Goal: Task Accomplishment & Management: Use online tool/utility

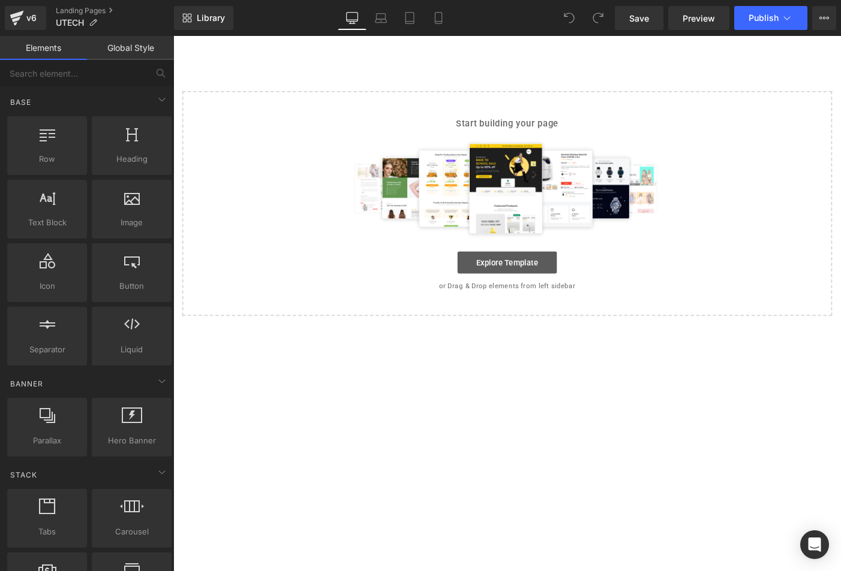
click at [546, 279] on link "Explore Template" at bounding box center [536, 282] width 108 height 24
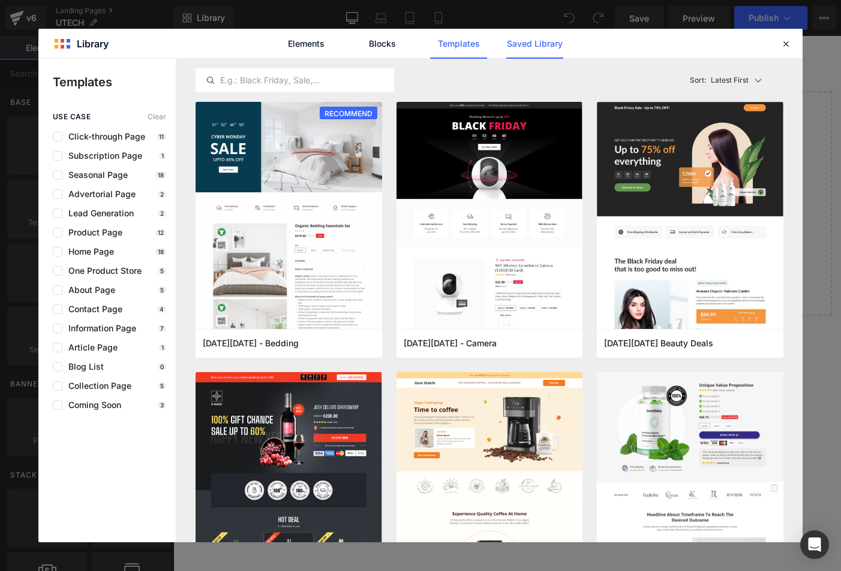
click at [547, 49] on link "Saved Library" at bounding box center [534, 44] width 57 height 30
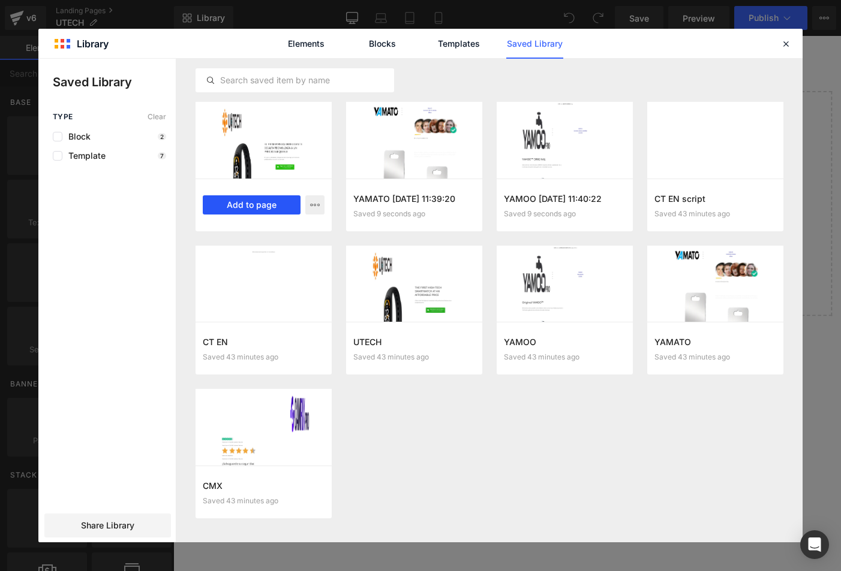
drag, startPoint x: 270, startPoint y: 200, endPoint x: 106, endPoint y: 177, distance: 166.4
click at [270, 200] on button "Add to page" at bounding box center [252, 204] width 98 height 19
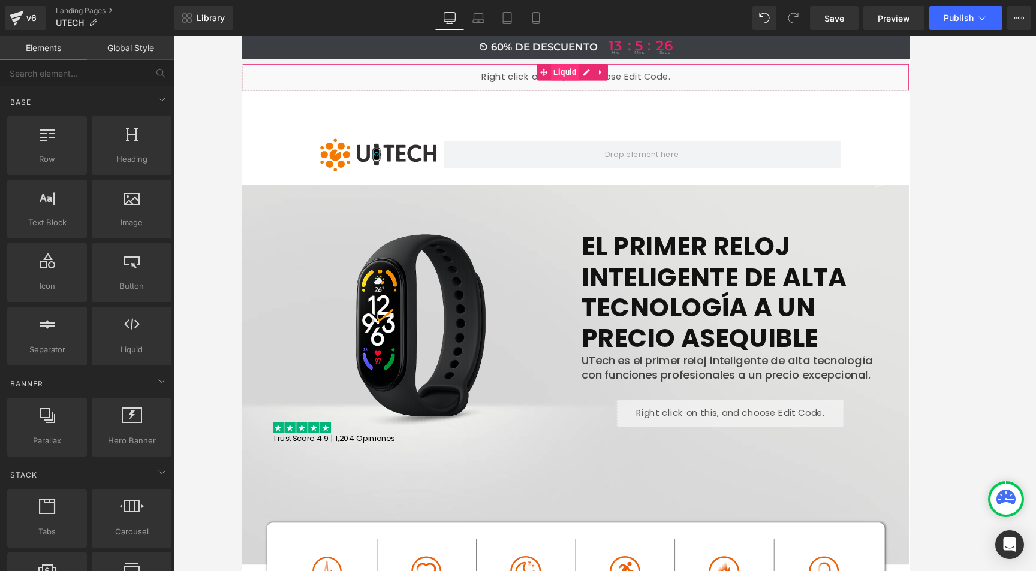
click at [600, 76] on span "Liquid" at bounding box center [592, 76] width 31 height 18
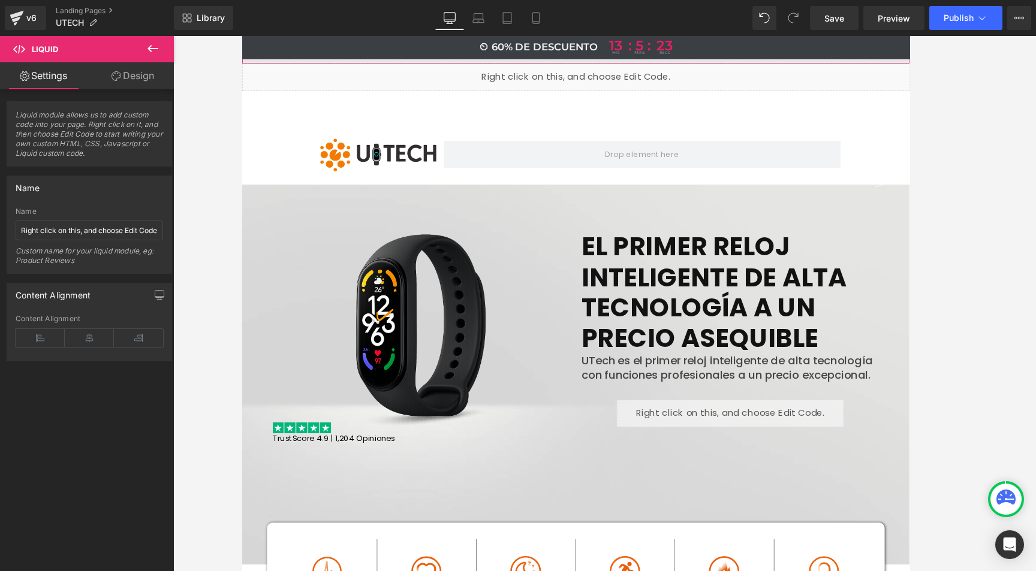
click at [505, 62] on span at bounding box center [605, 51] width 726 height 30
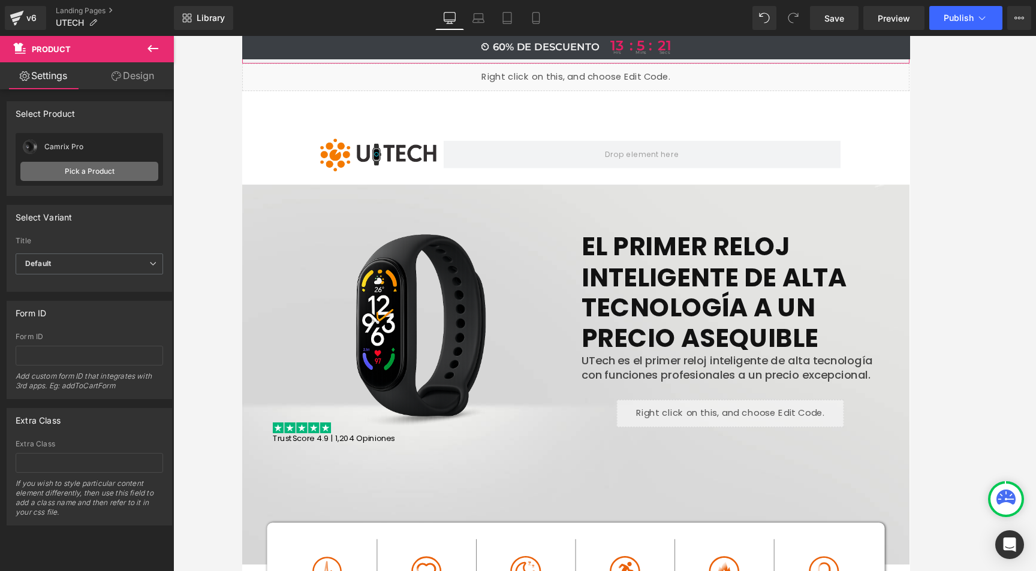
click at [105, 167] on link "Pick a Product" at bounding box center [89, 171] width 138 height 19
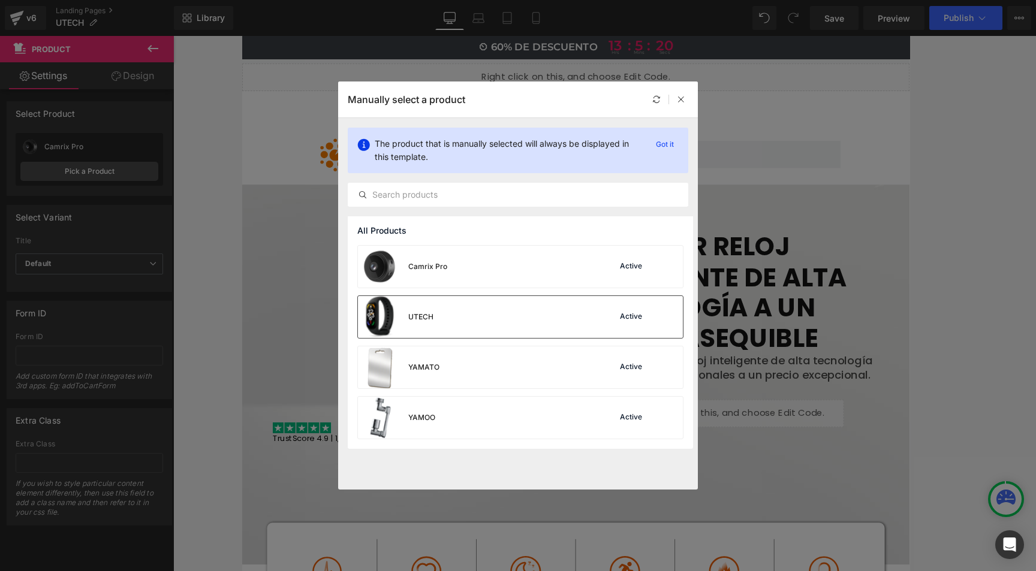
drag, startPoint x: 467, startPoint y: 315, endPoint x: 244, endPoint y: 303, distance: 222.8
click at [467, 315] on div "UTECH Active" at bounding box center [520, 317] width 325 height 42
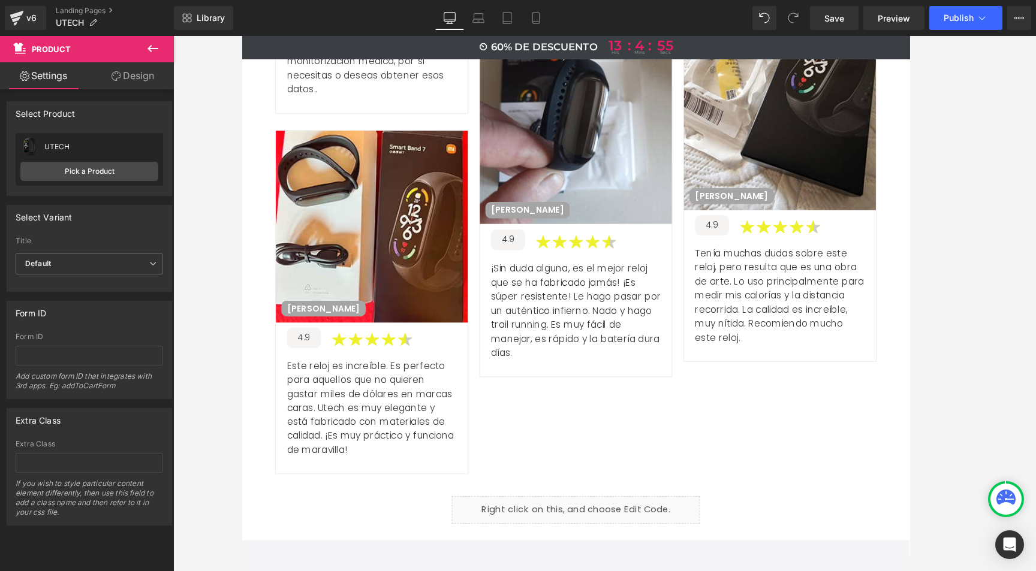
scroll to position [4701, 0]
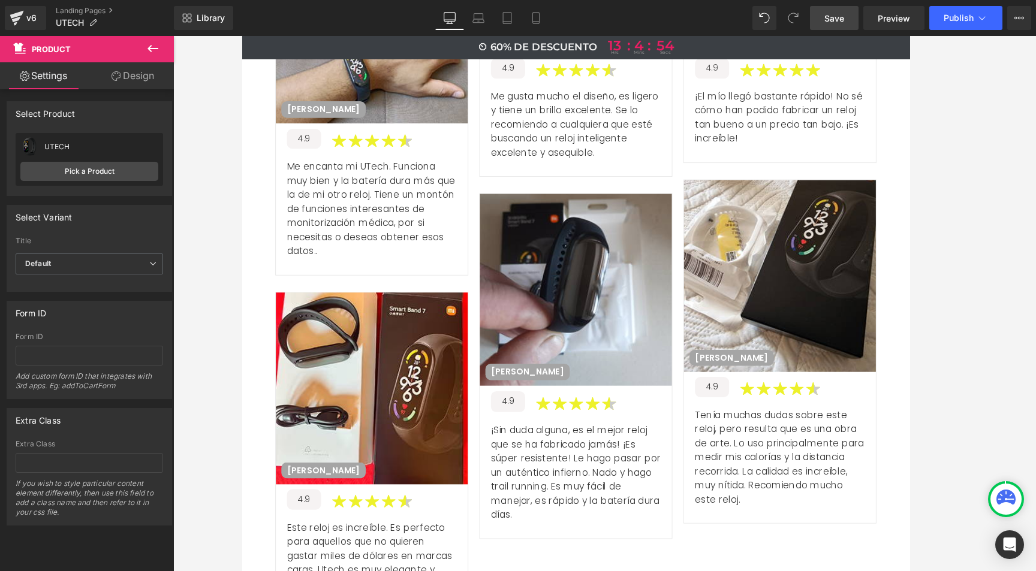
click at [826, 17] on span "Save" at bounding box center [835, 18] width 20 height 13
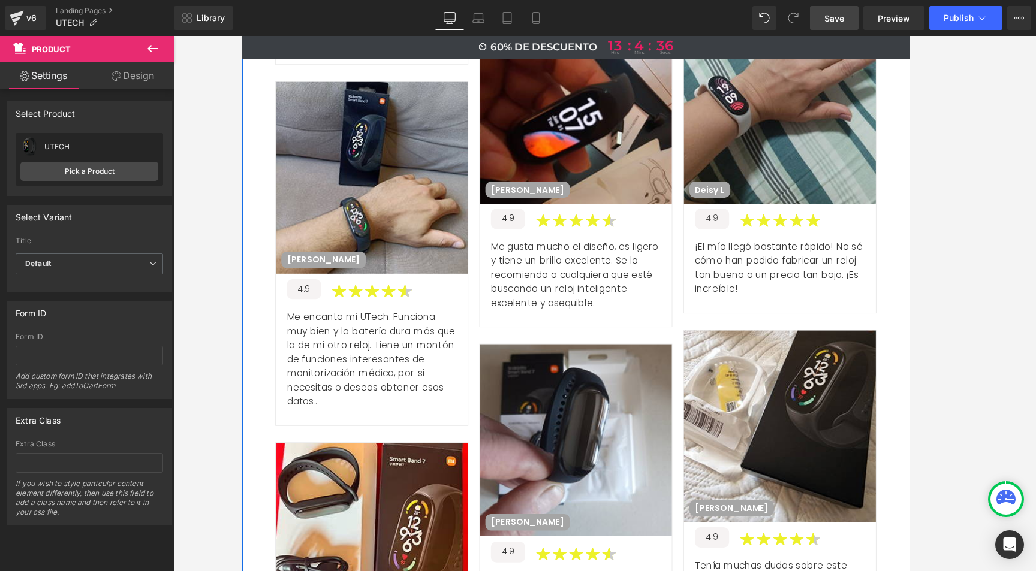
scroll to position [4115, 0]
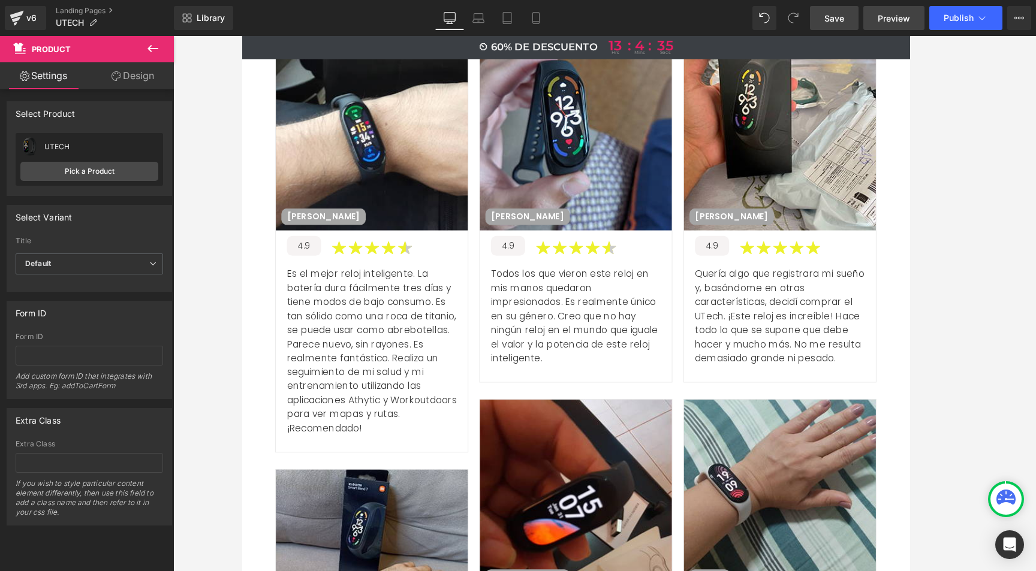
click at [840, 22] on span "Preview" at bounding box center [894, 18] width 32 height 13
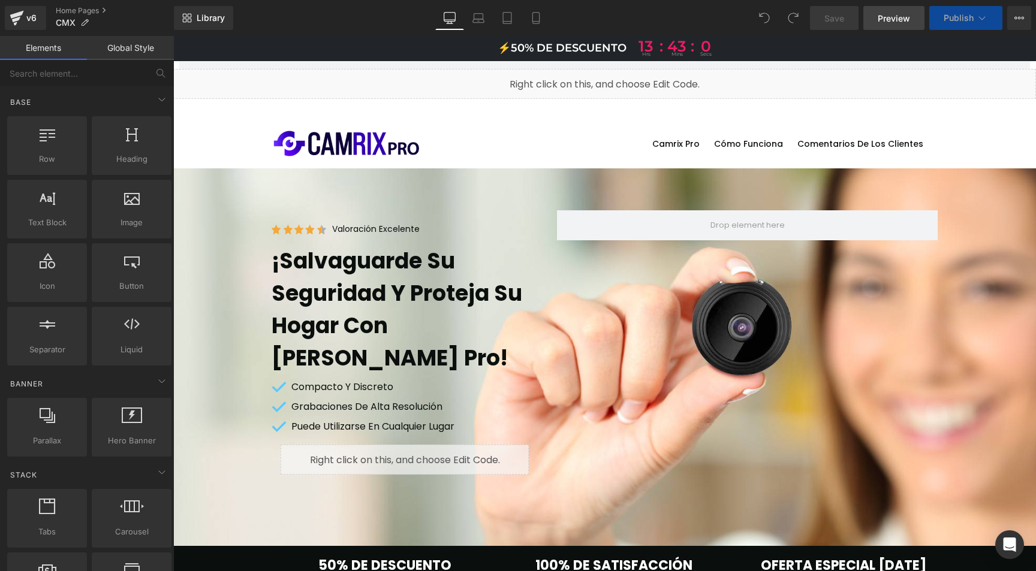
click at [903, 20] on span "Preview" at bounding box center [894, 18] width 32 height 13
click at [83, 10] on link "Home Pages" at bounding box center [115, 11] width 118 height 10
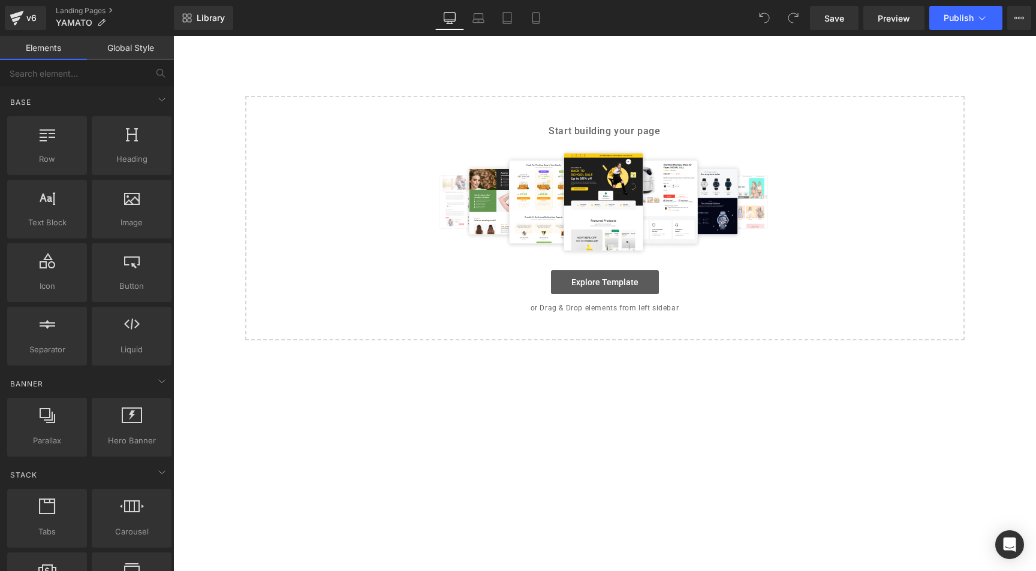
click at [619, 282] on link "Explore Template" at bounding box center [605, 282] width 108 height 24
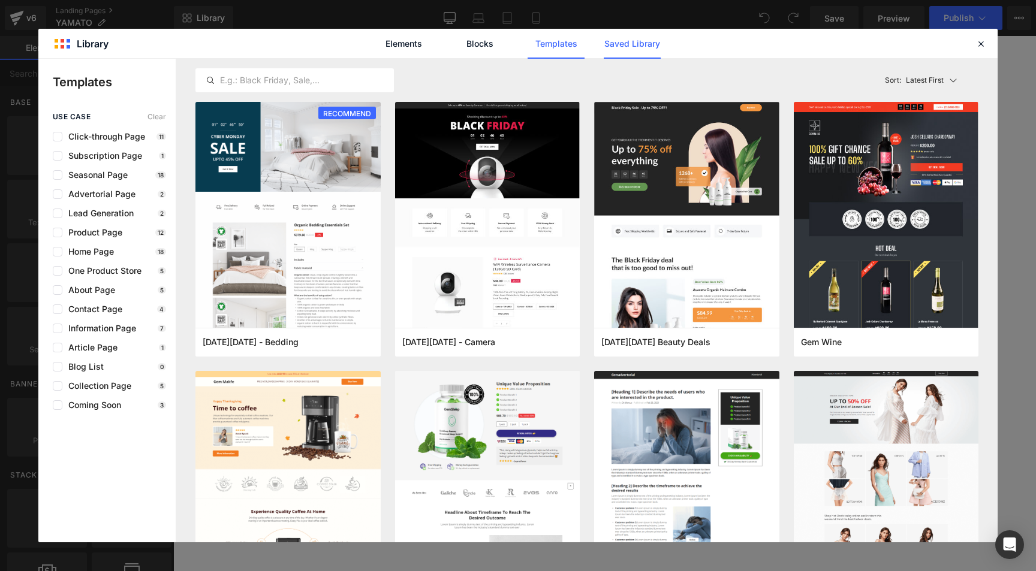
click at [620, 52] on link "Saved Library" at bounding box center [632, 44] width 57 height 30
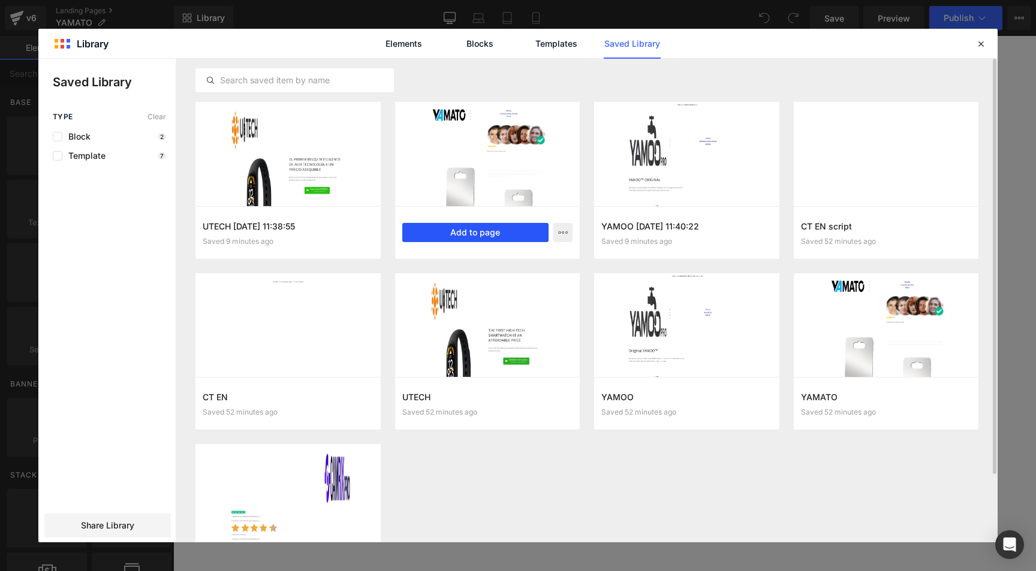
click at [449, 234] on button "Add to page" at bounding box center [475, 232] width 147 height 19
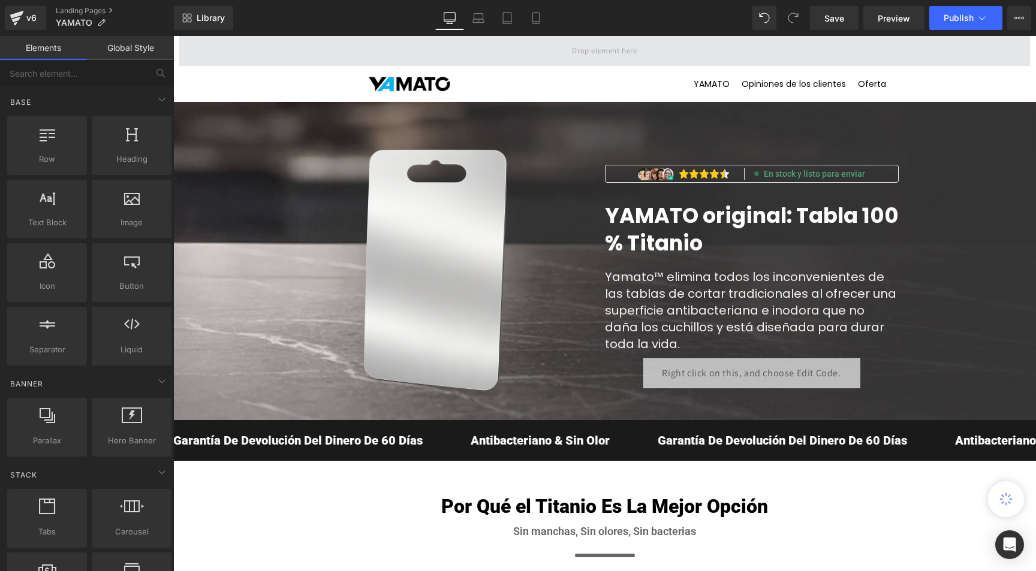
click at [595, 52] on span at bounding box center [604, 51] width 73 height 20
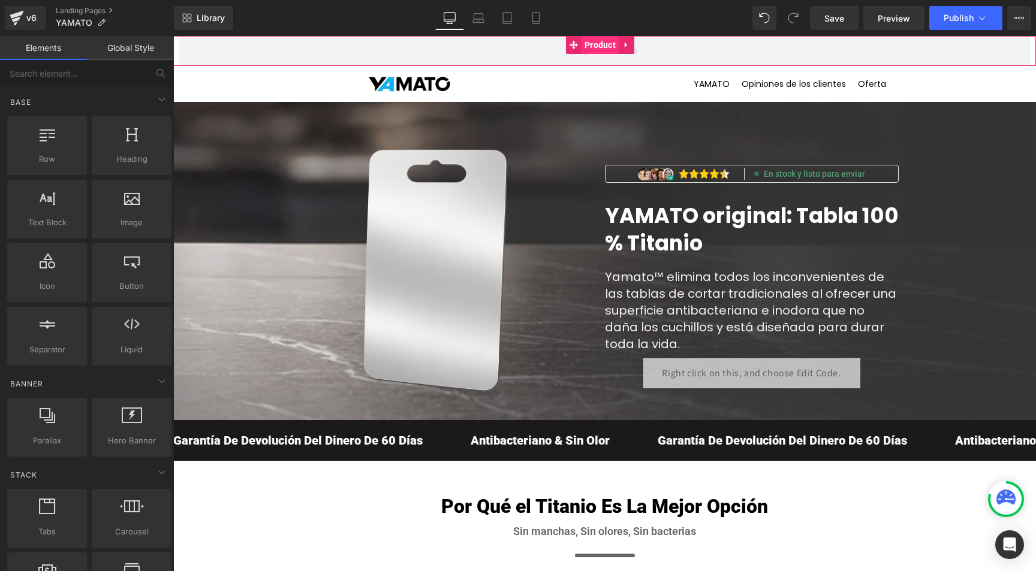
click at [612, 41] on span "Product" at bounding box center [600, 45] width 37 height 18
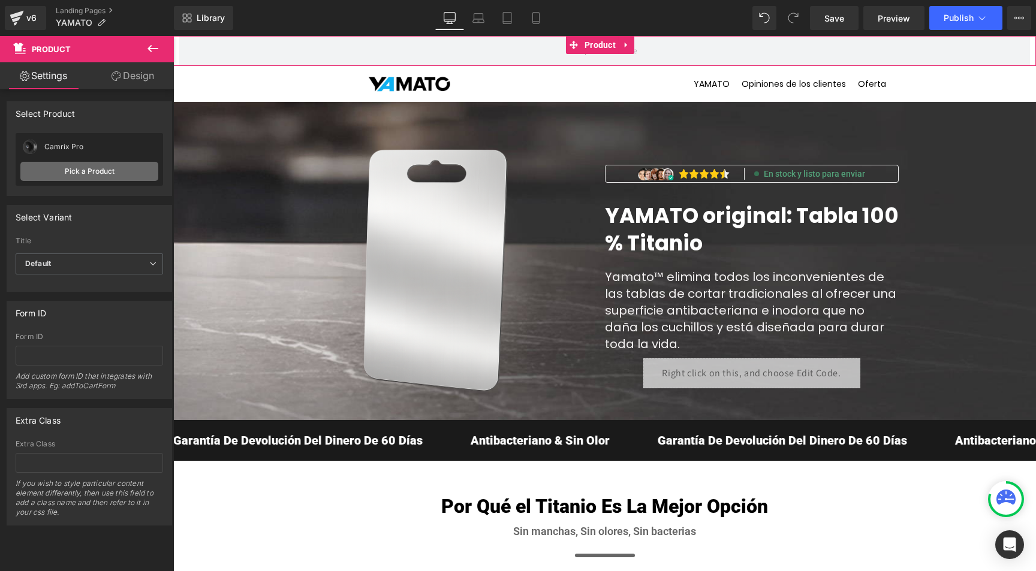
click at [55, 172] on link "Pick a Product" at bounding box center [89, 171] width 138 height 19
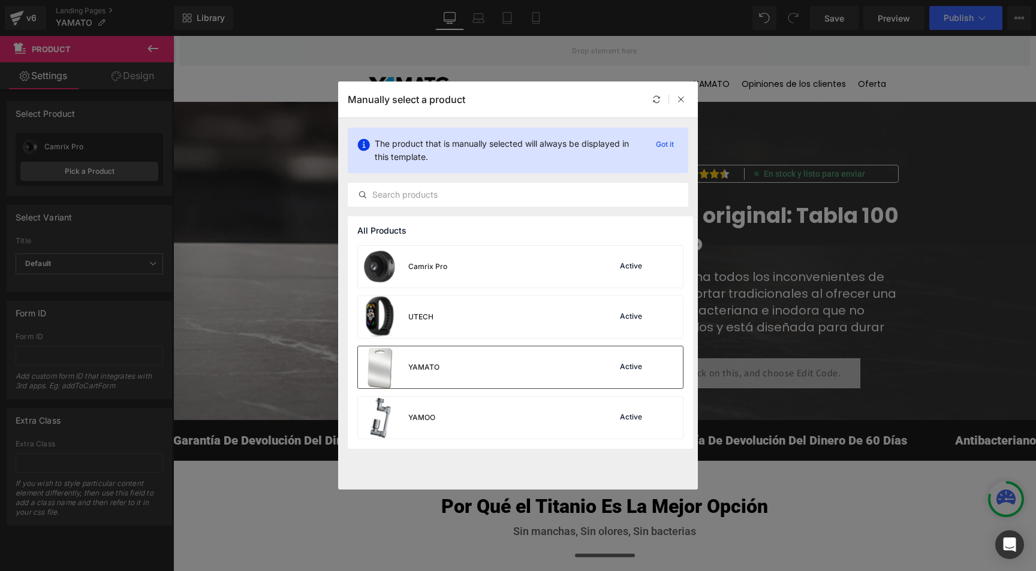
click at [428, 372] on div "YAMATO" at bounding box center [423, 367] width 31 height 11
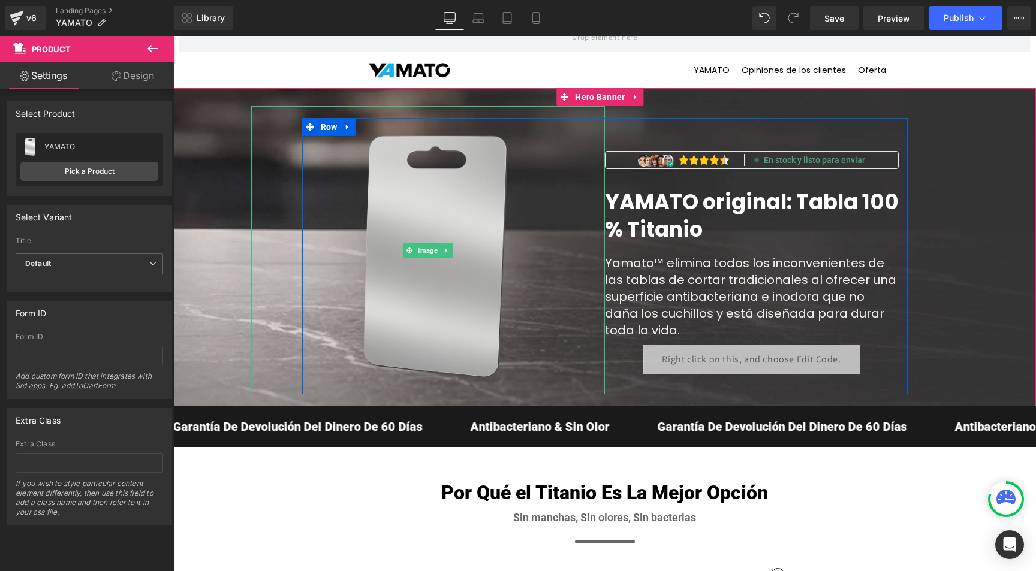
scroll to position [17, 0]
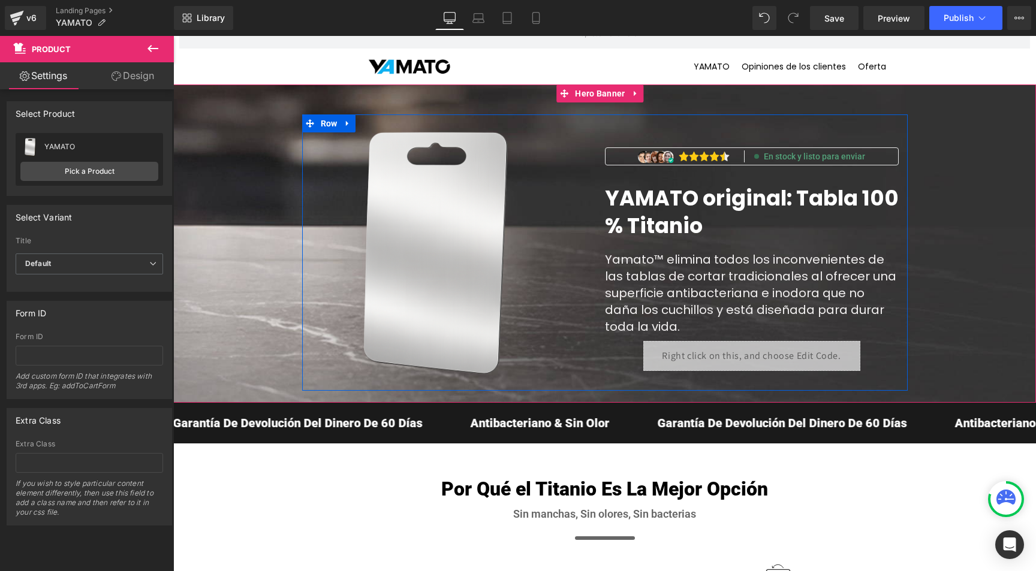
click at [672, 198] on font "YAMATO original: Tabla 100 % Titanio" at bounding box center [752, 211] width 294 height 57
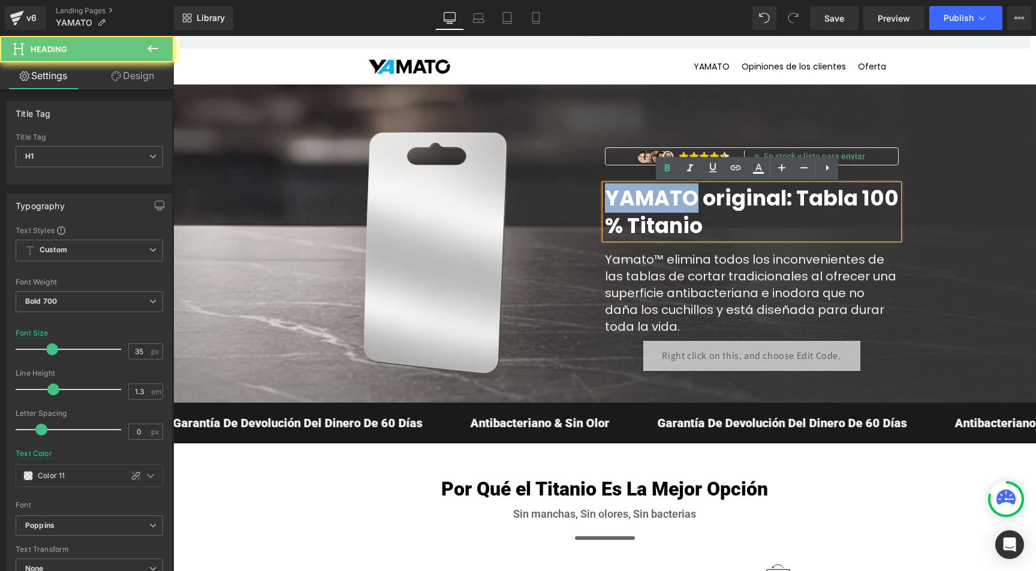
click at [672, 198] on font "YAMATO original: Tabla 100 % Titanio" at bounding box center [752, 211] width 294 height 57
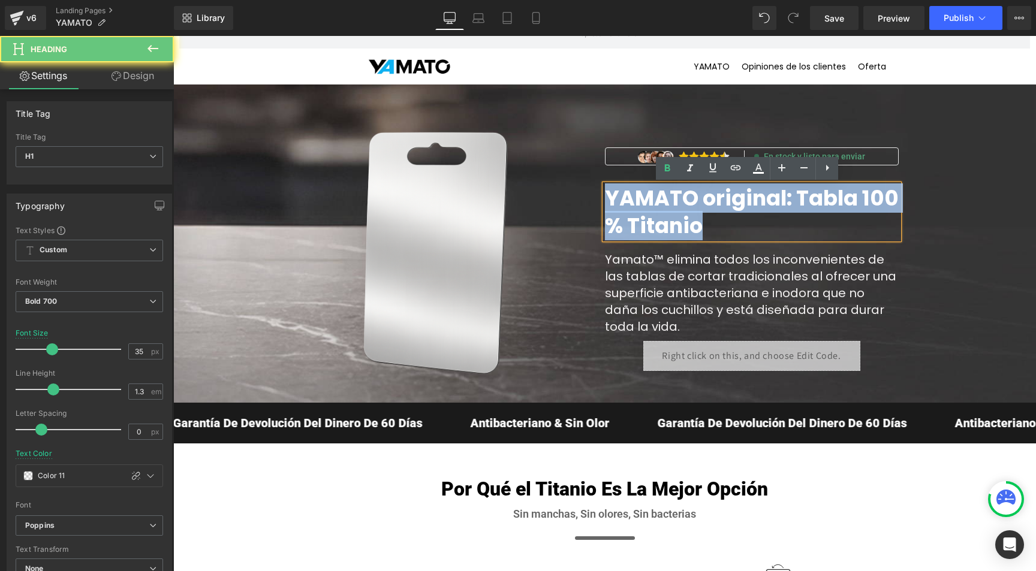
click at [672, 198] on font "YAMATO original: Tabla 100 % Titanio" at bounding box center [752, 211] width 294 height 57
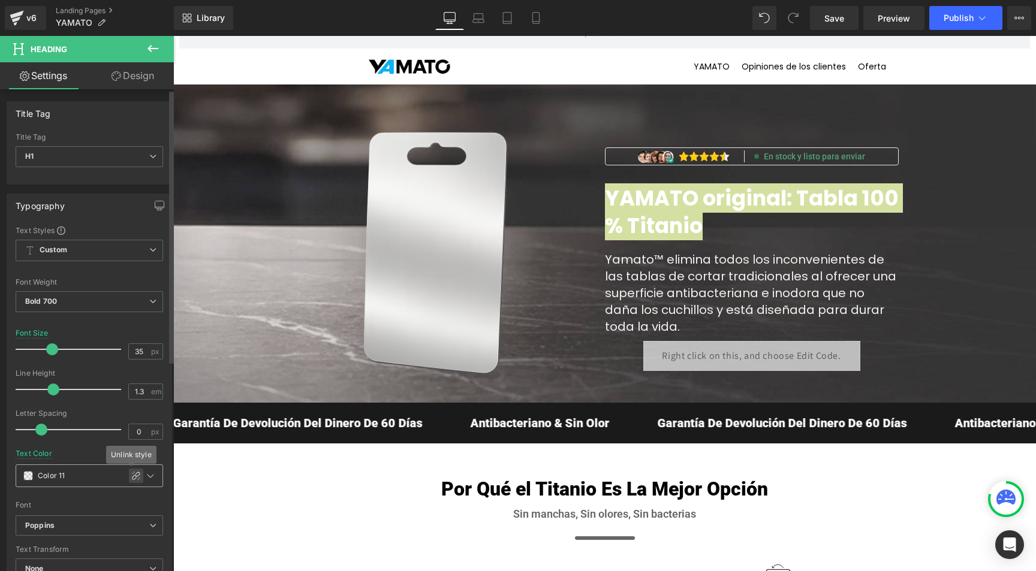
click at [134, 474] on icon at bounding box center [136, 476] width 10 height 10
type input "#000000"
type input "0"
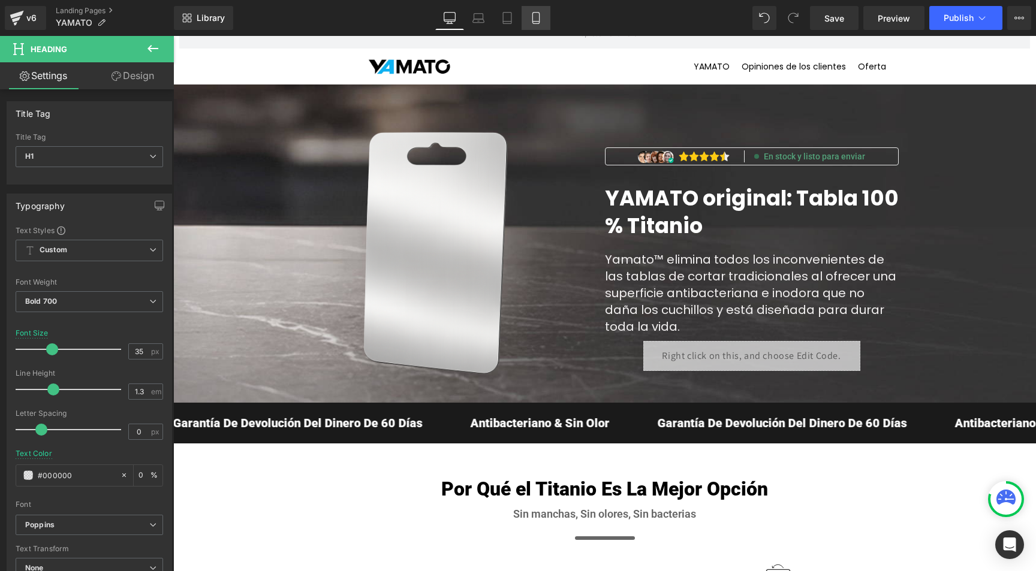
click at [549, 15] on link "Mobile" at bounding box center [536, 18] width 29 height 24
type input "26"
type input "transparent"
type input "0"
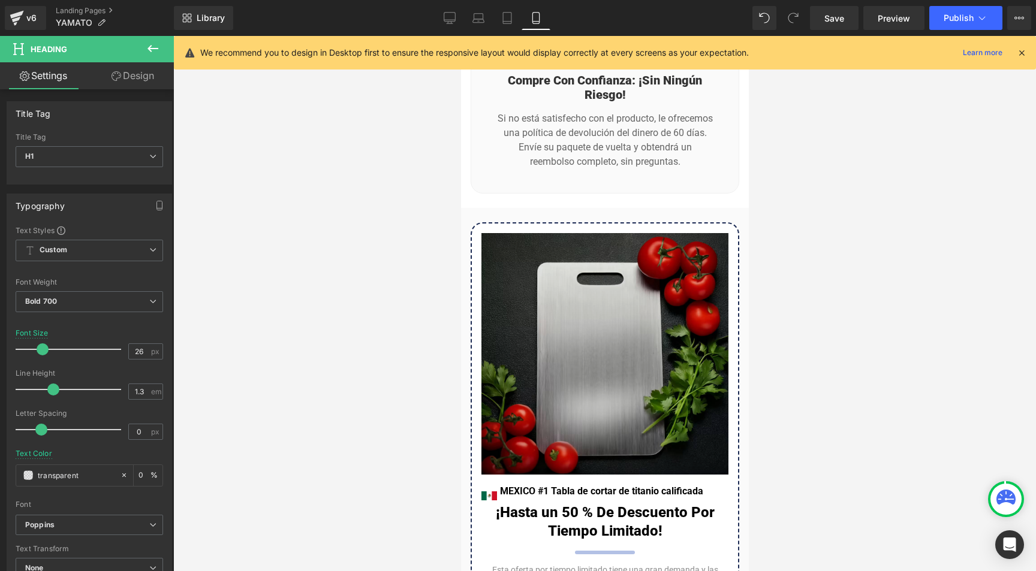
scroll to position [9148, 0]
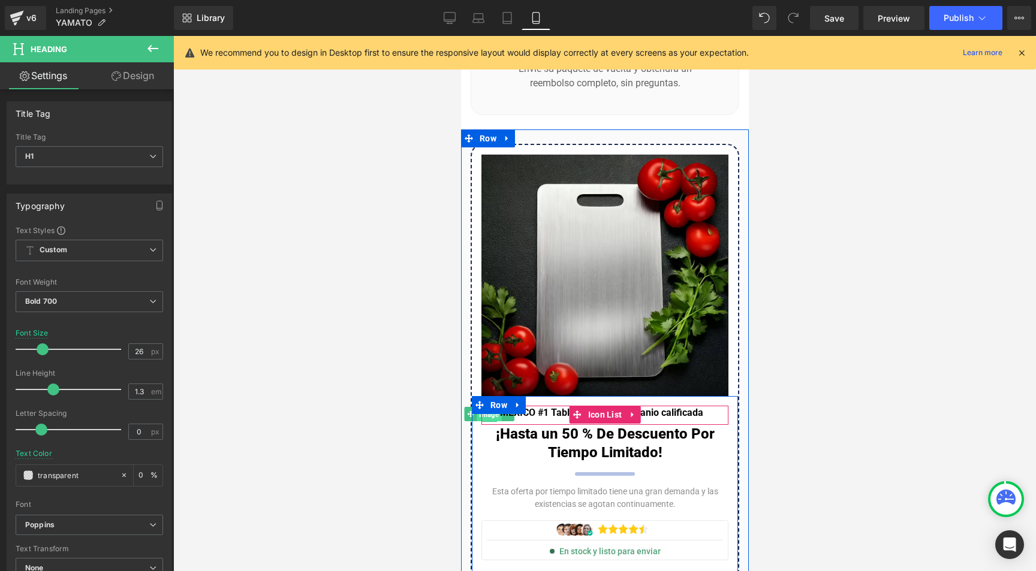
click at [482, 407] on span "Image" at bounding box center [488, 414] width 25 height 14
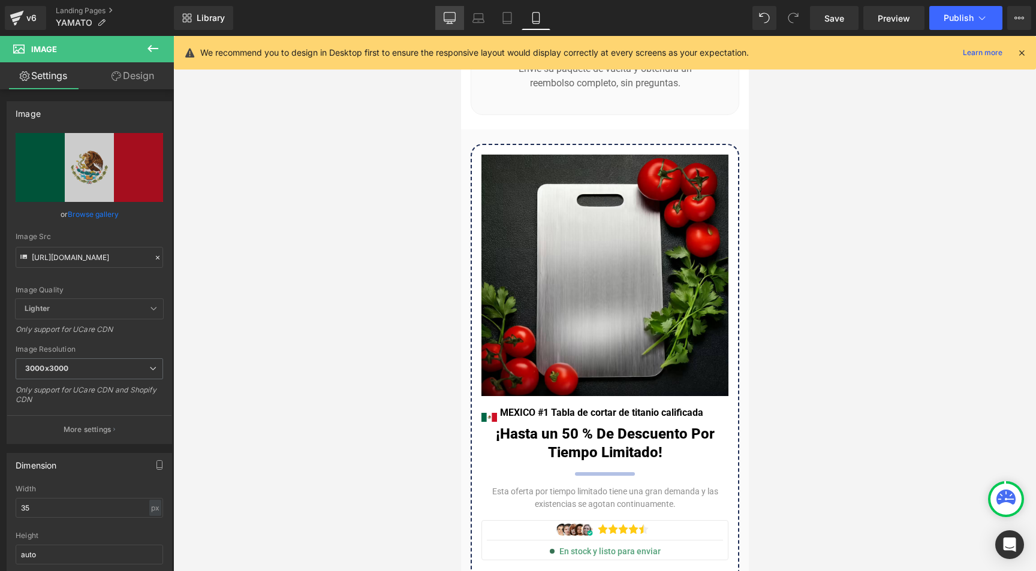
click at [445, 20] on icon at bounding box center [450, 18] width 12 height 12
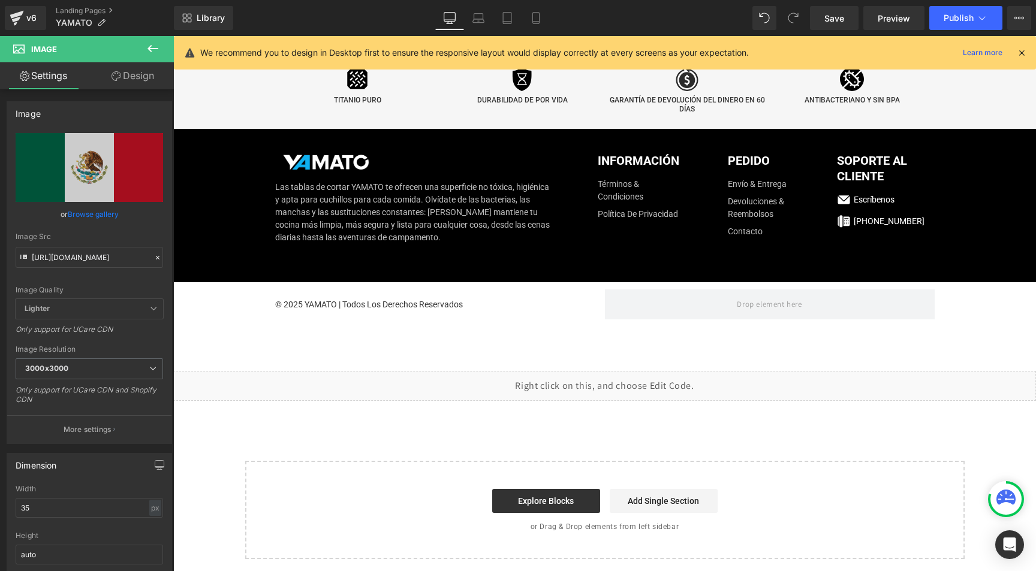
scroll to position [6392, 0]
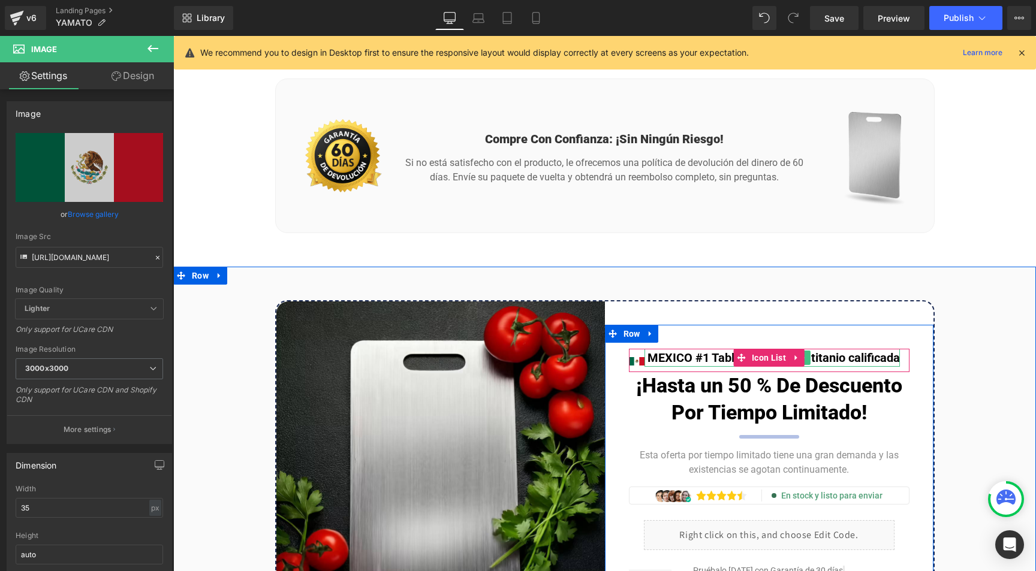
click at [676, 349] on p "MEXICO #1 Tabla de cortar de titanio calificada" at bounding box center [774, 358] width 252 height 18
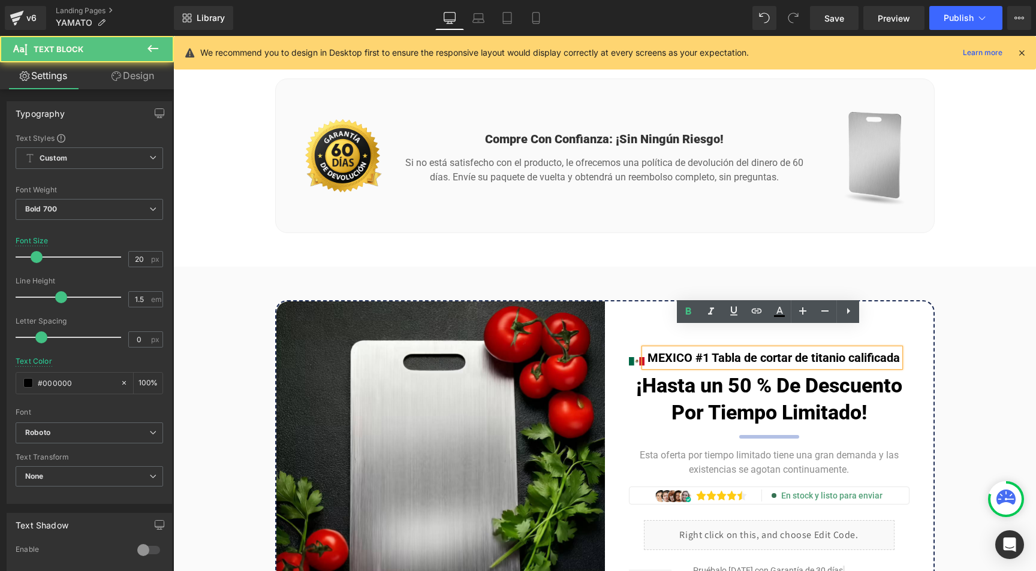
click at [684, 349] on p "MEXICO #1 Tabla de cortar de titanio calificada" at bounding box center [774, 358] width 252 height 18
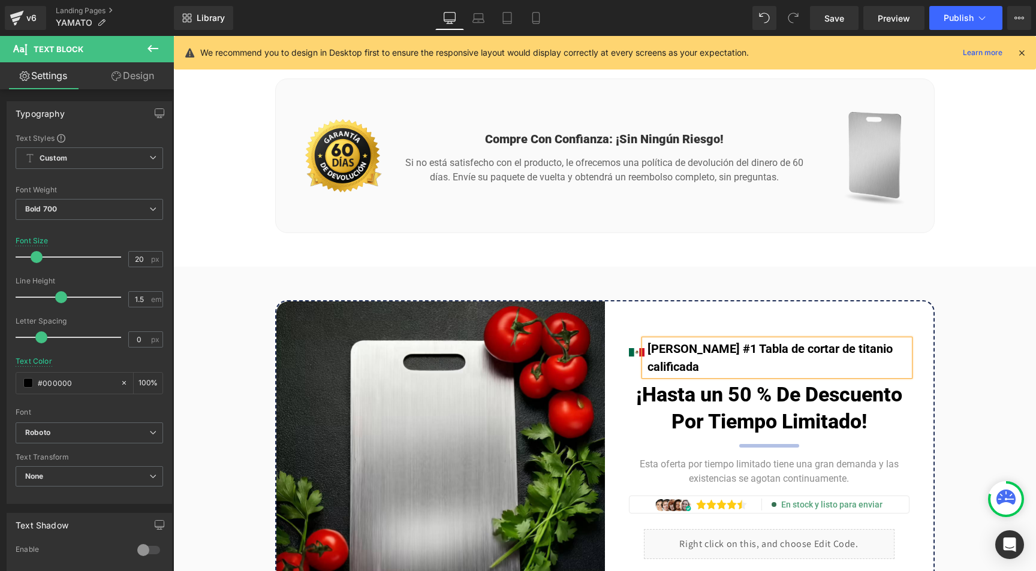
scroll to position [6383, 0]
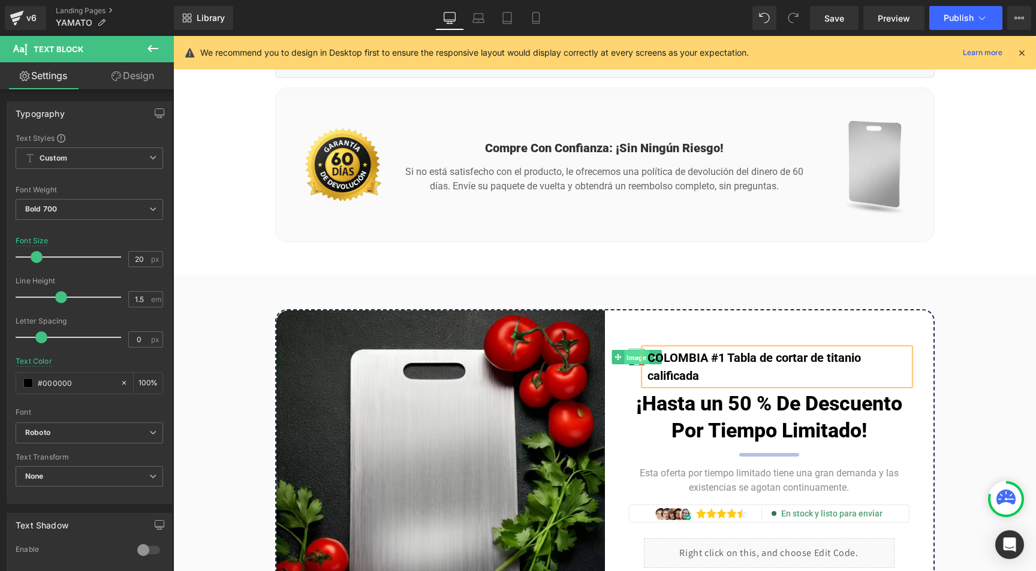
click at [629, 351] on span "Image" at bounding box center [636, 358] width 25 height 14
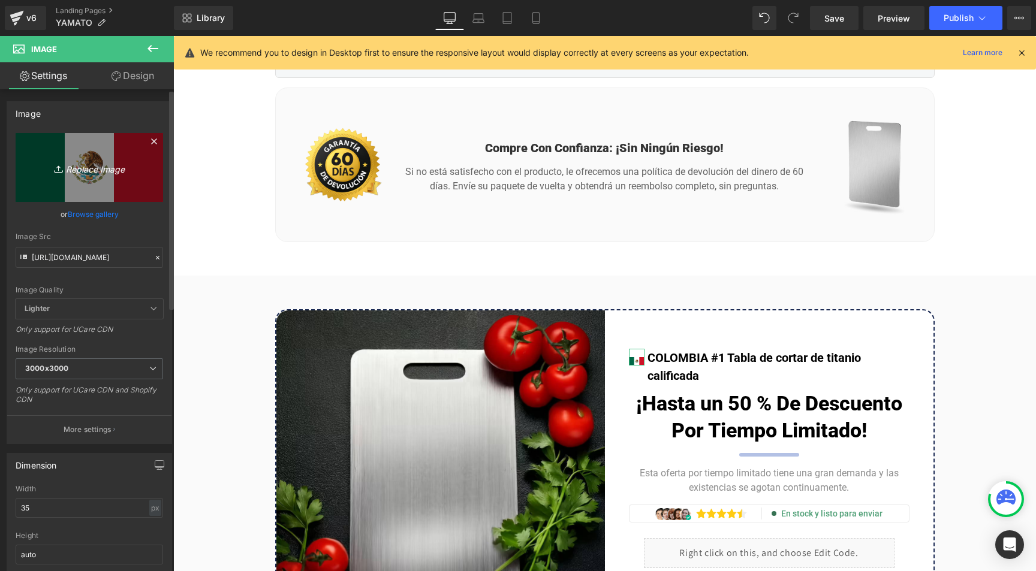
click at [100, 166] on icon "Replace Image" at bounding box center [89, 167] width 96 height 15
type input "C:\fakepath\drapeau_colombie_-_Recherche_Google.jpg"
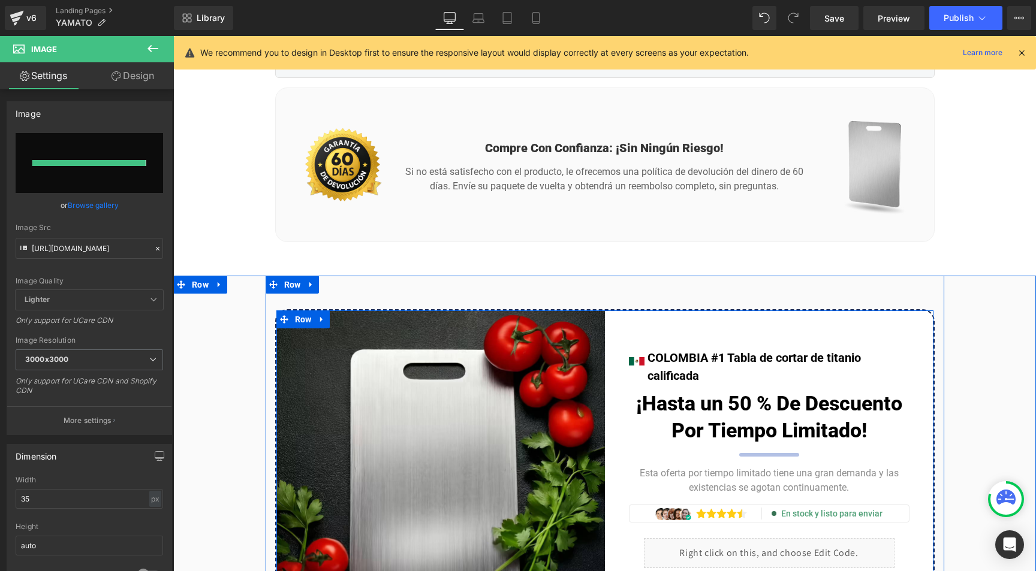
type input "https://ucarecdn.com/8578b49b-b43d-49be-912a-0327249b0e8b/-/format/auto/-/previ…"
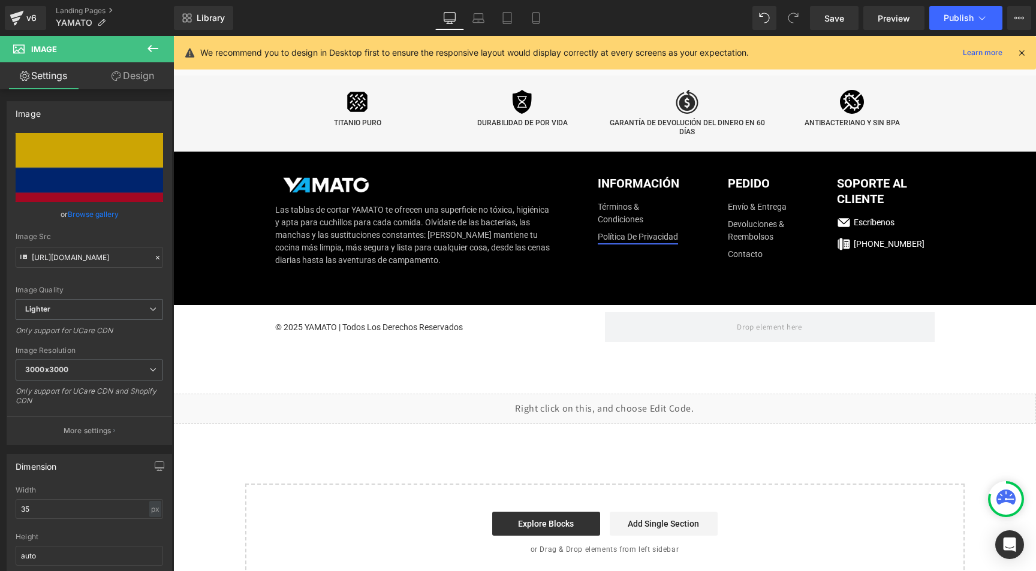
scroll to position [6976, 0]
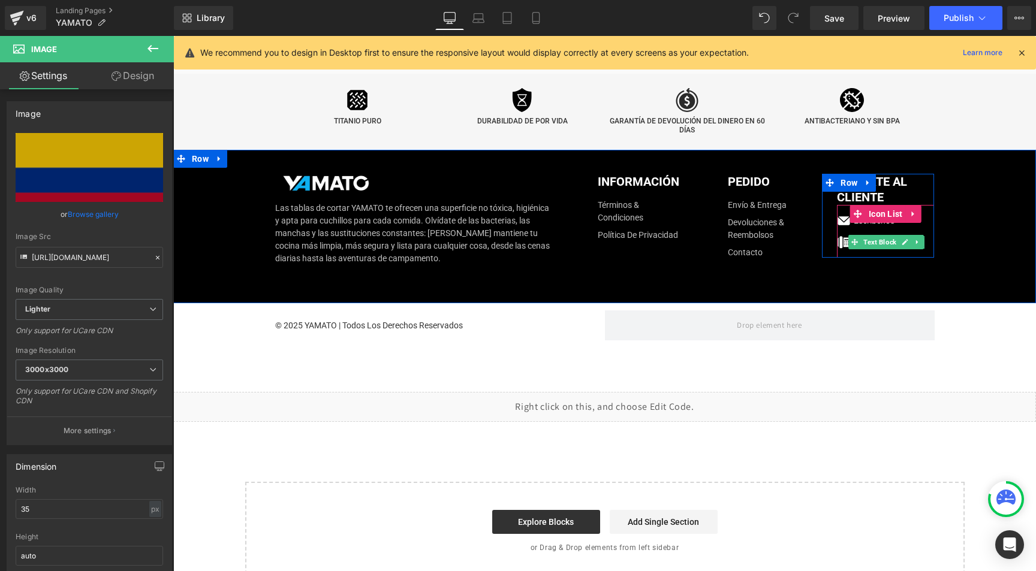
click at [904, 235] on link at bounding box center [905, 242] width 13 height 14
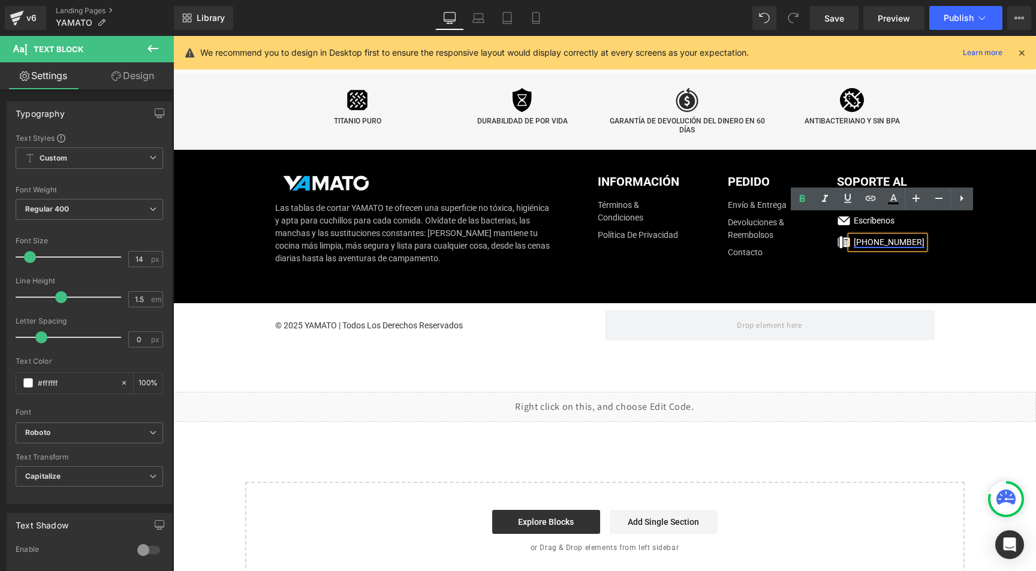
drag, startPoint x: 917, startPoint y: 221, endPoint x: 850, endPoint y: 221, distance: 67.8
click at [851, 236] on div "+57 311 258 6730" at bounding box center [888, 242] width 74 height 13
paste div
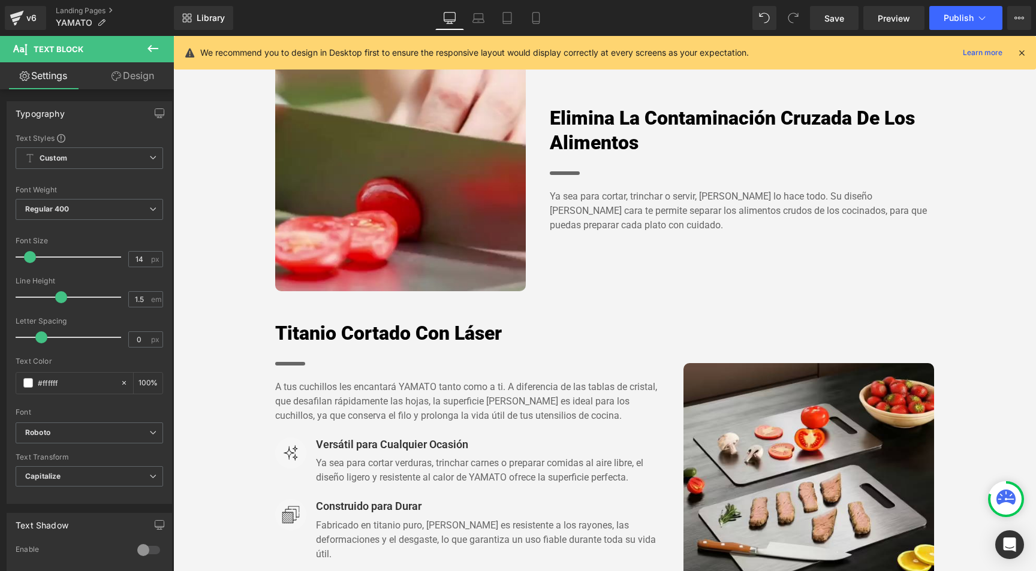
scroll to position [746, 0]
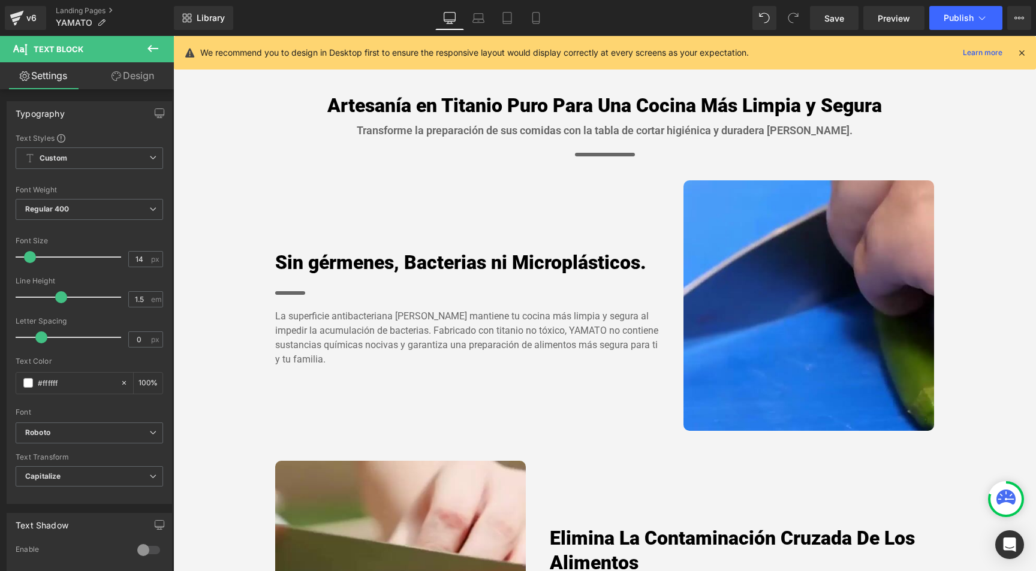
click at [1019, 55] on icon at bounding box center [1021, 52] width 11 height 11
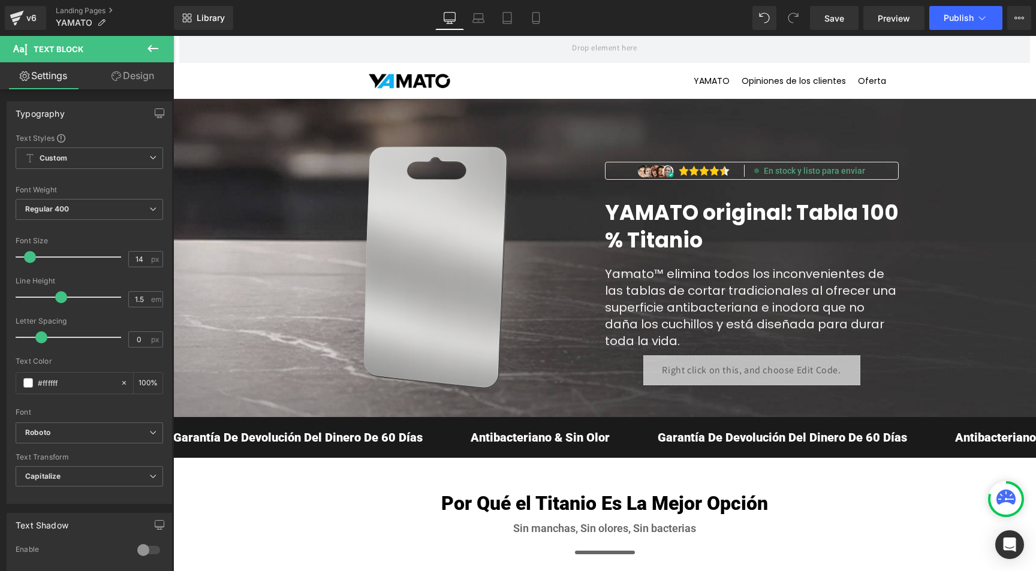
scroll to position [0, 0]
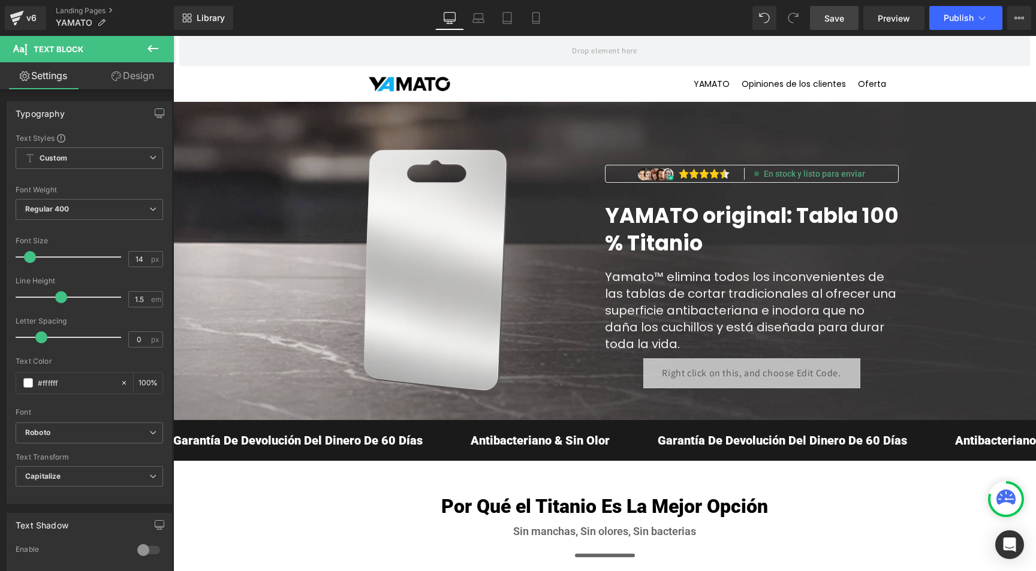
click at [833, 18] on span "Save" at bounding box center [835, 18] width 20 height 13
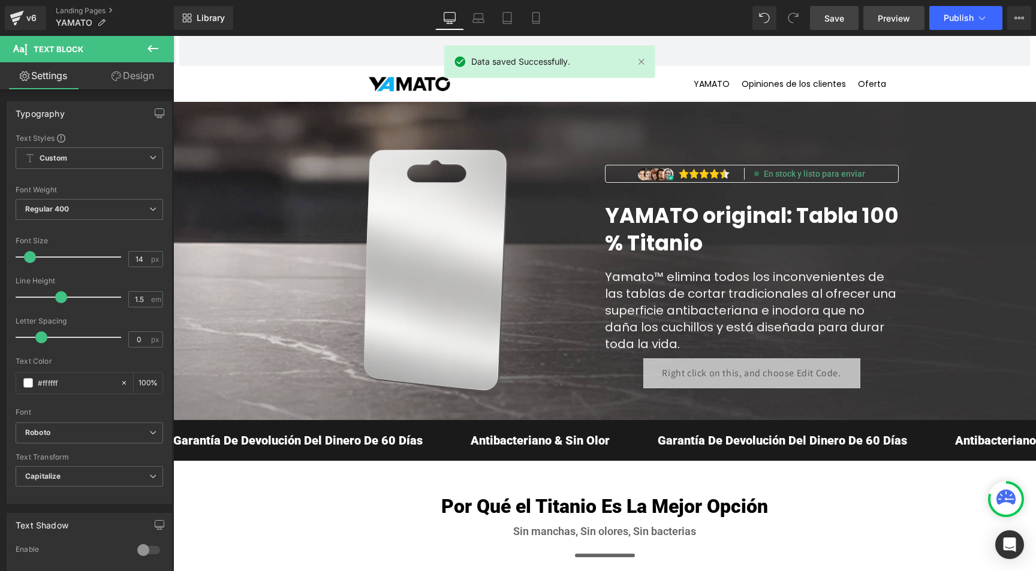
click at [907, 22] on span "Preview" at bounding box center [894, 18] width 32 height 13
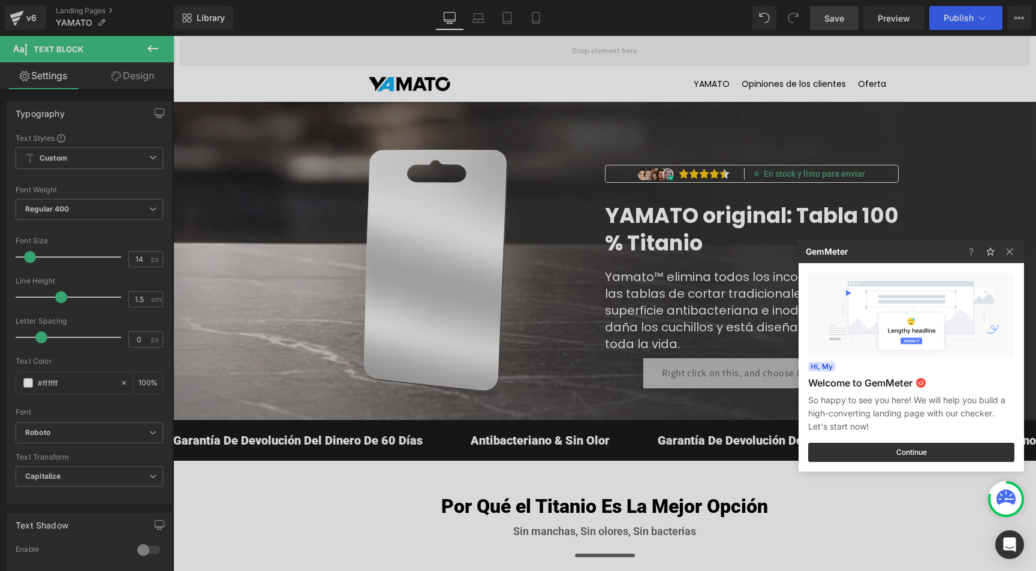
click at [79, 10] on div at bounding box center [518, 285] width 1036 height 571
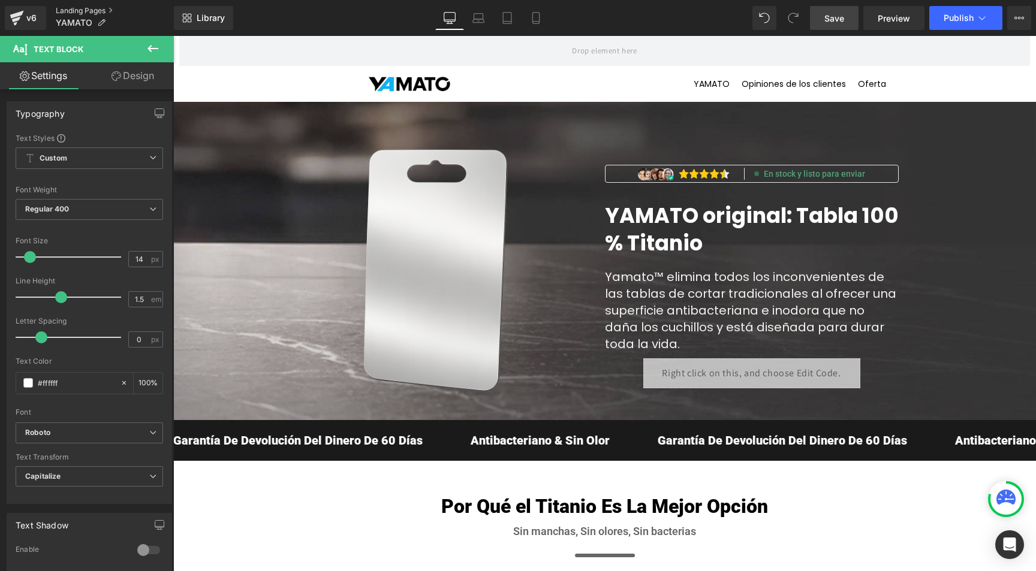
click at [91, 10] on link "Landing Pages" at bounding box center [115, 11] width 118 height 10
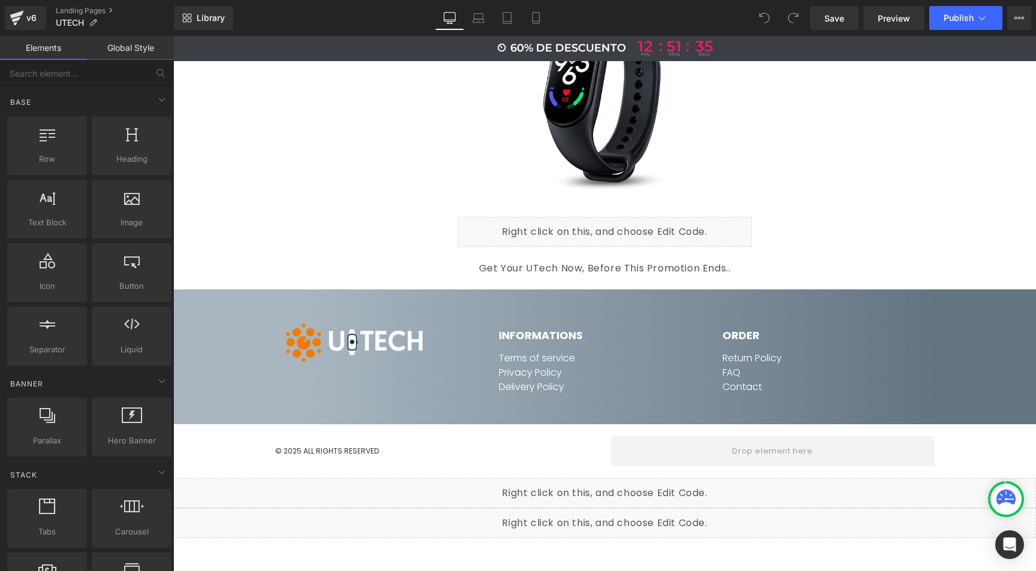
scroll to position [6170, 0]
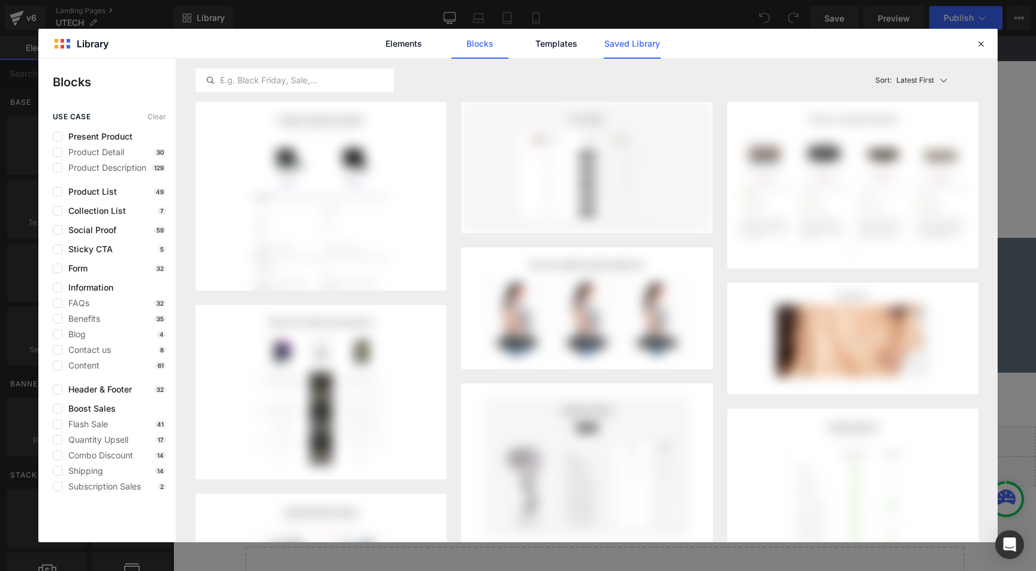
click at [630, 46] on link "Saved Library" at bounding box center [632, 44] width 57 height 30
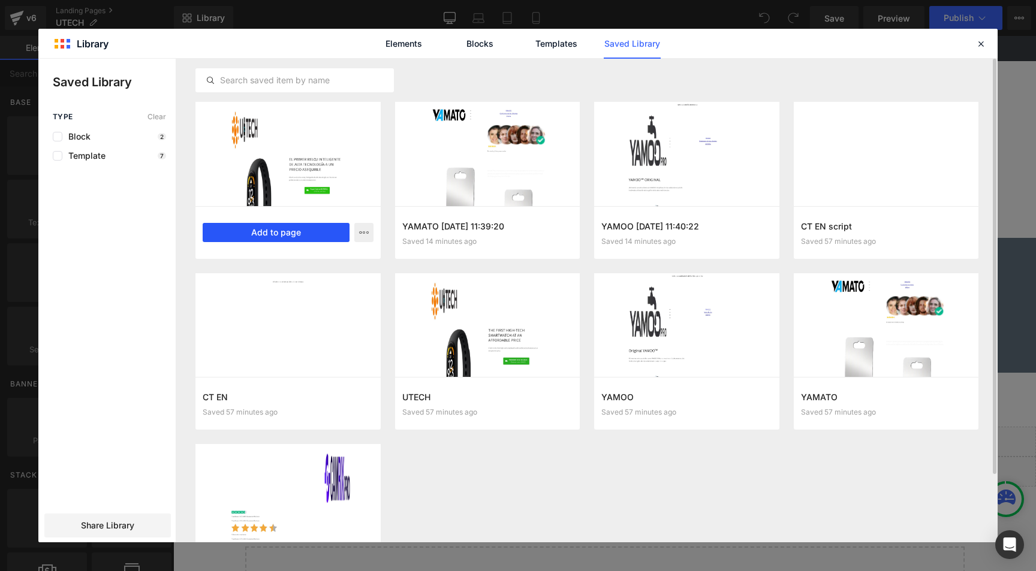
click at [268, 229] on button "Add to page" at bounding box center [276, 232] width 147 height 19
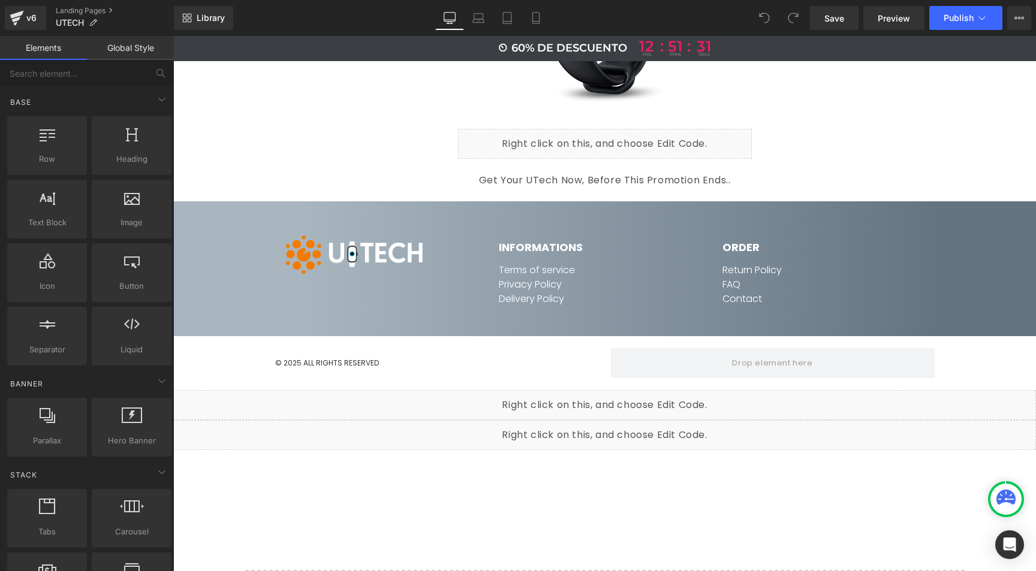
scroll to position [6230, 0]
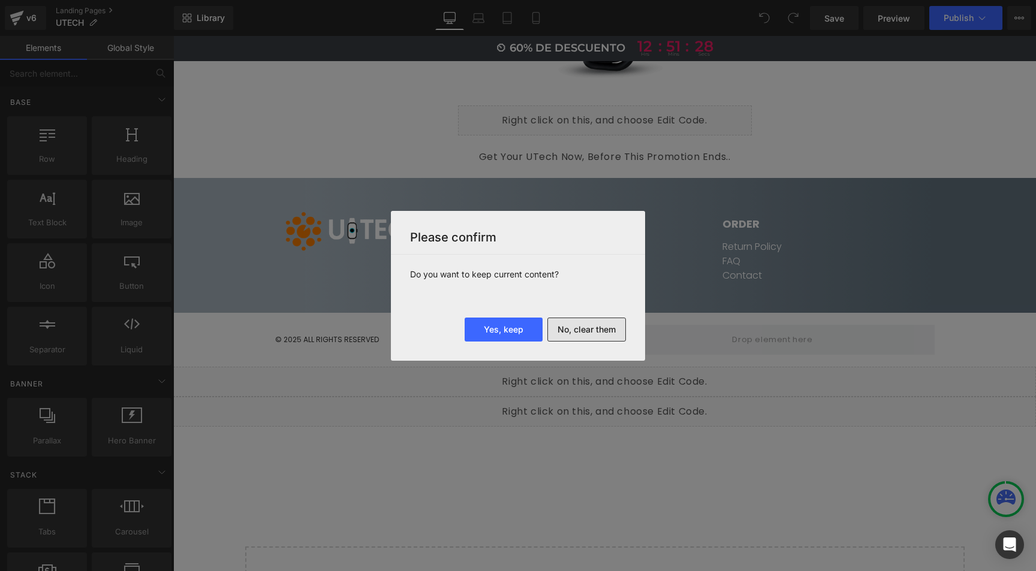
click at [585, 331] on button "No, clear them" at bounding box center [586, 330] width 79 height 24
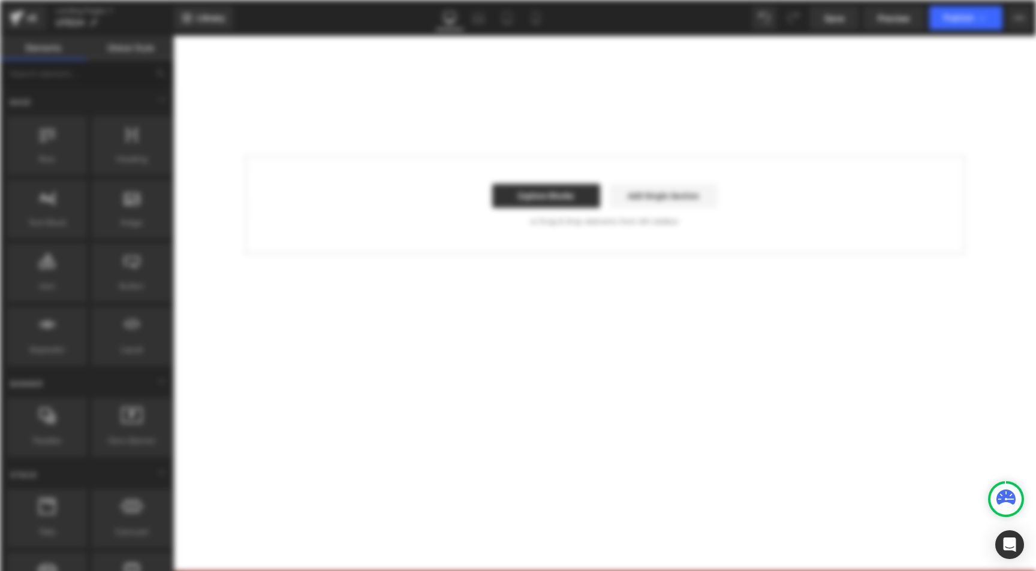
scroll to position [0, 0]
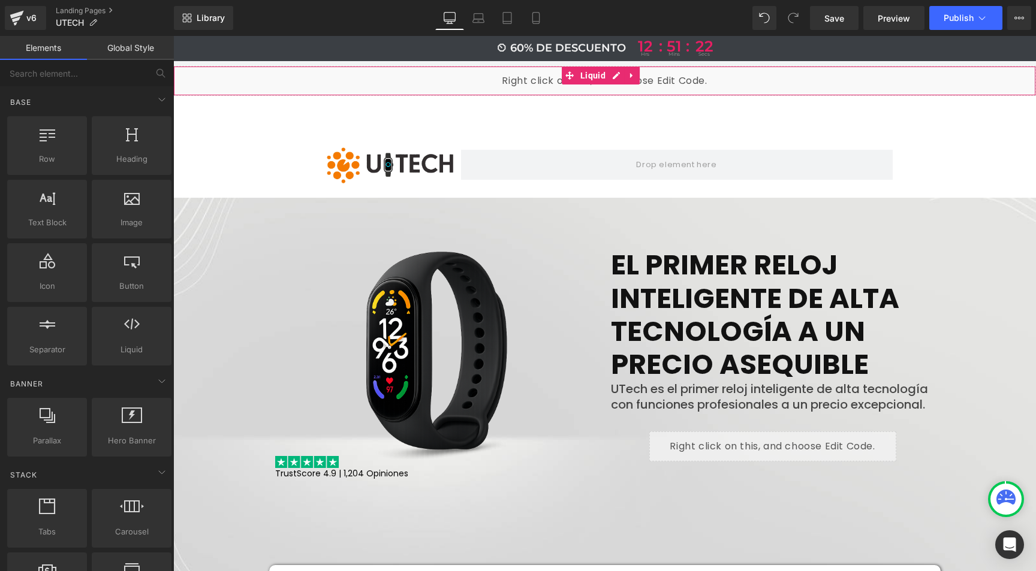
click at [619, 66] on div "Liquid" at bounding box center [604, 81] width 863 height 30
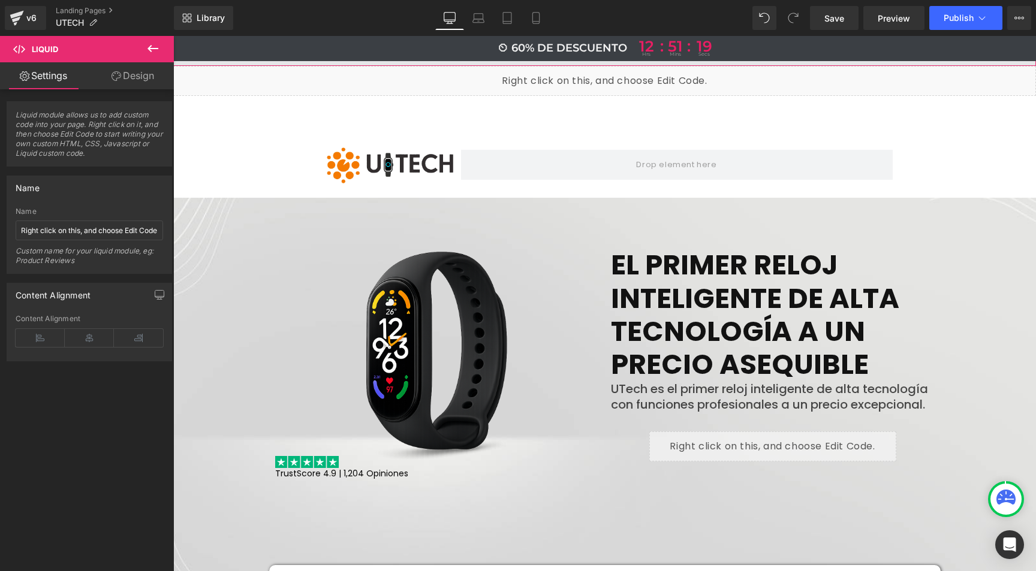
click at [625, 61] on span at bounding box center [604, 51] width 863 height 30
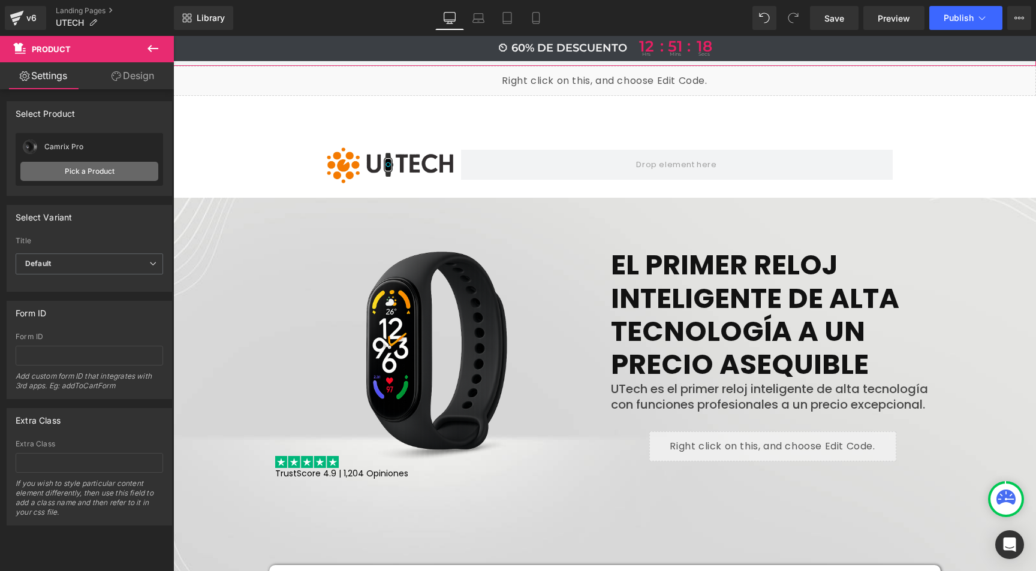
click at [94, 176] on link "Pick a Product" at bounding box center [89, 171] width 138 height 19
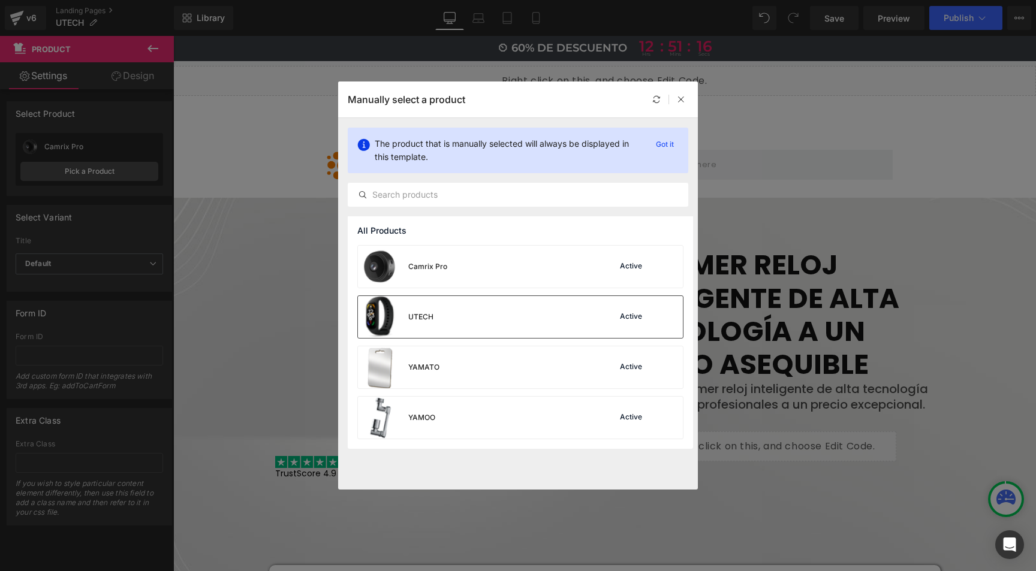
click at [463, 316] on div "UTECH Active" at bounding box center [520, 317] width 325 height 42
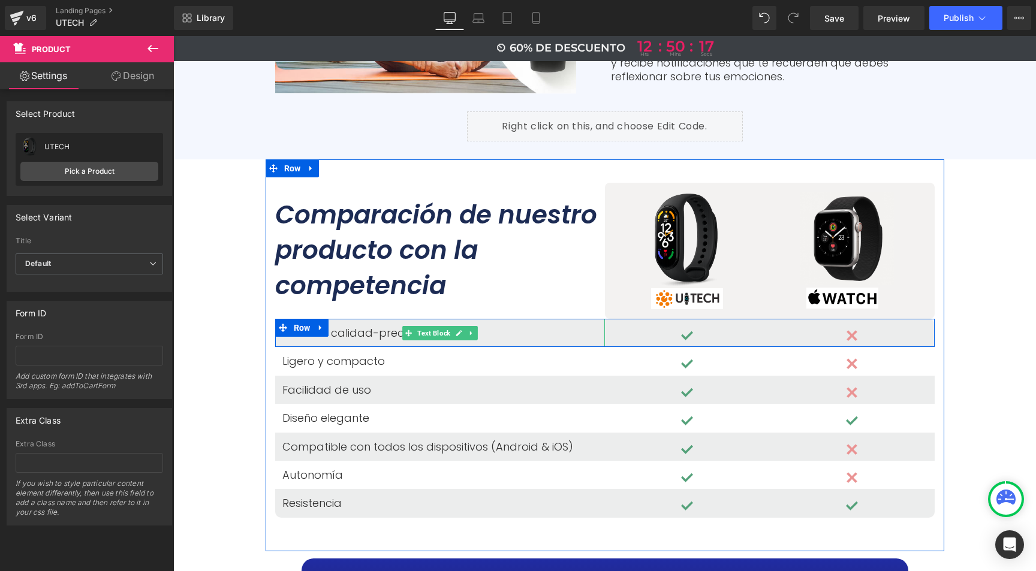
scroll to position [3323, 0]
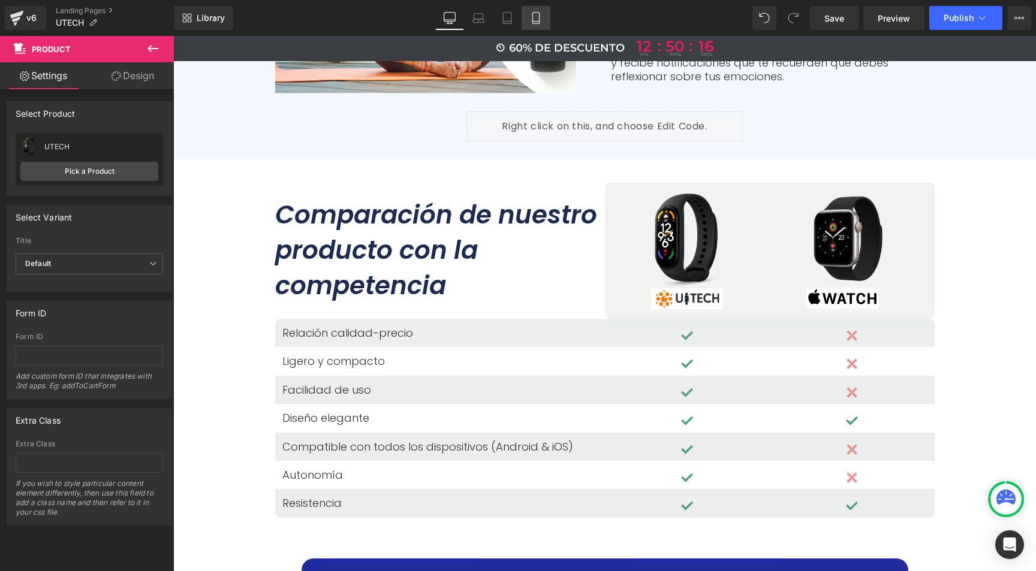
click at [540, 19] on icon at bounding box center [536, 18] width 12 height 12
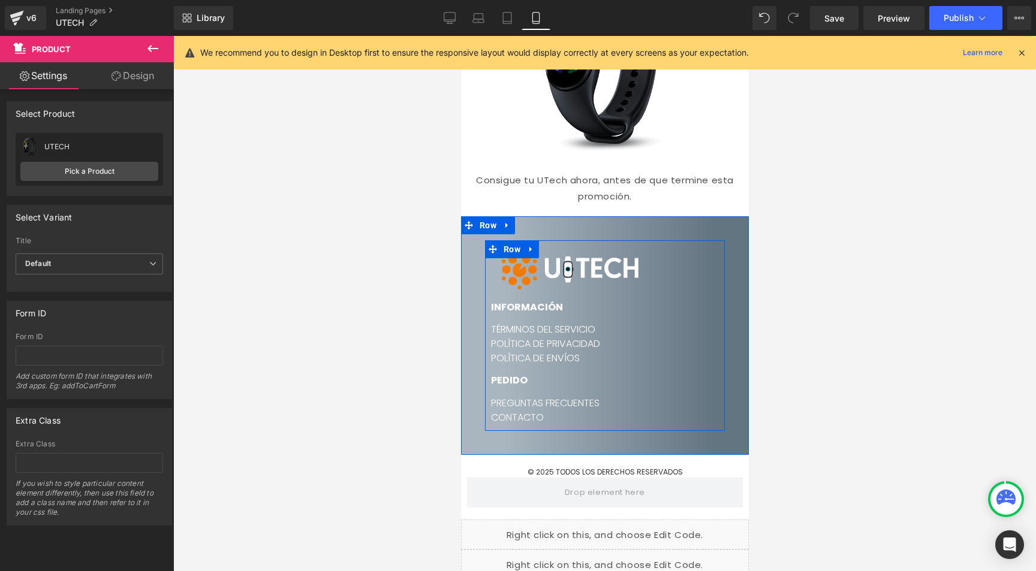
scroll to position [10318, 0]
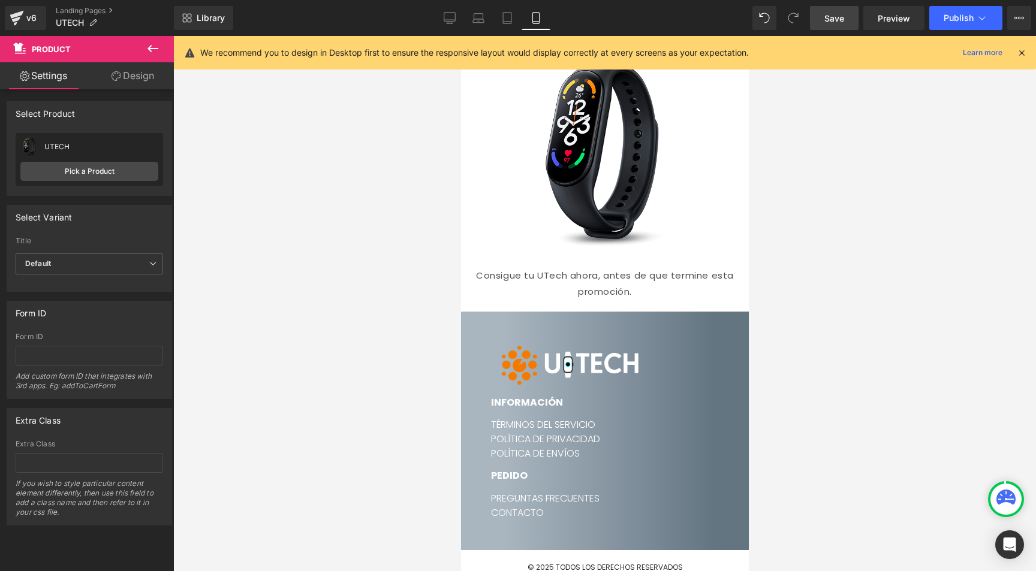
click at [819, 16] on link "Save" at bounding box center [834, 18] width 49 height 24
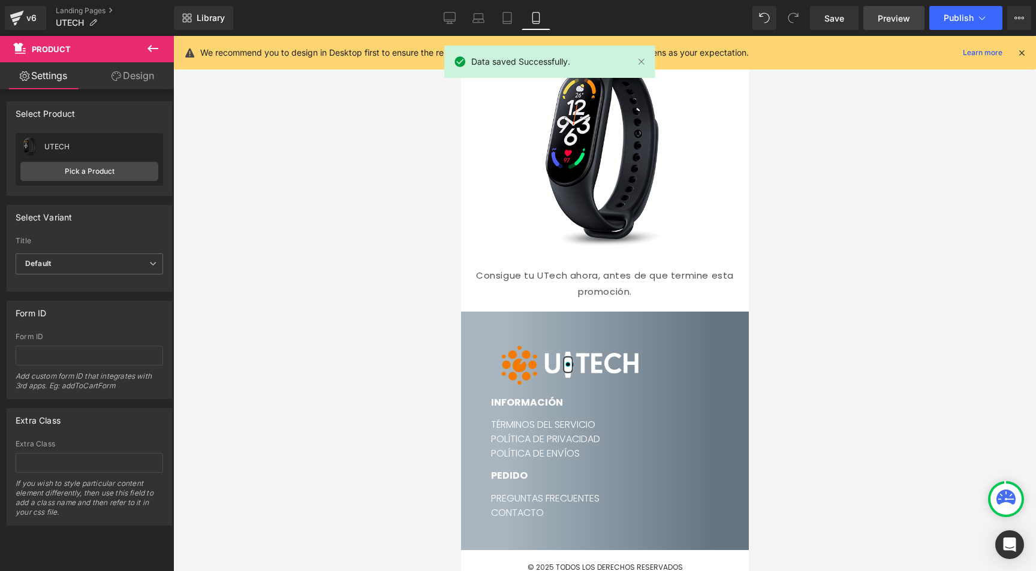
click at [908, 11] on link "Preview" at bounding box center [894, 18] width 61 height 24
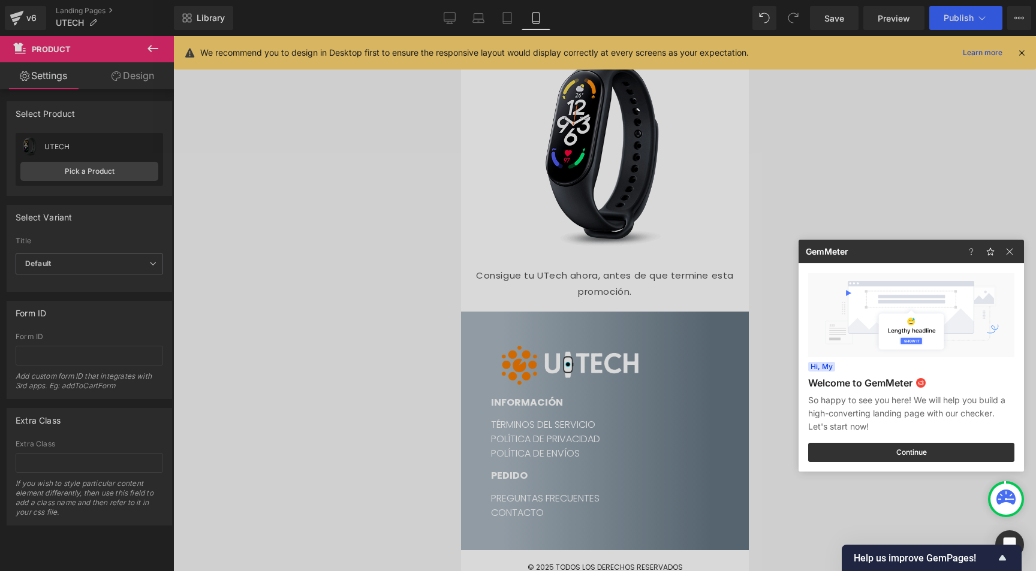
click at [211, 17] on div at bounding box center [518, 285] width 1036 height 571
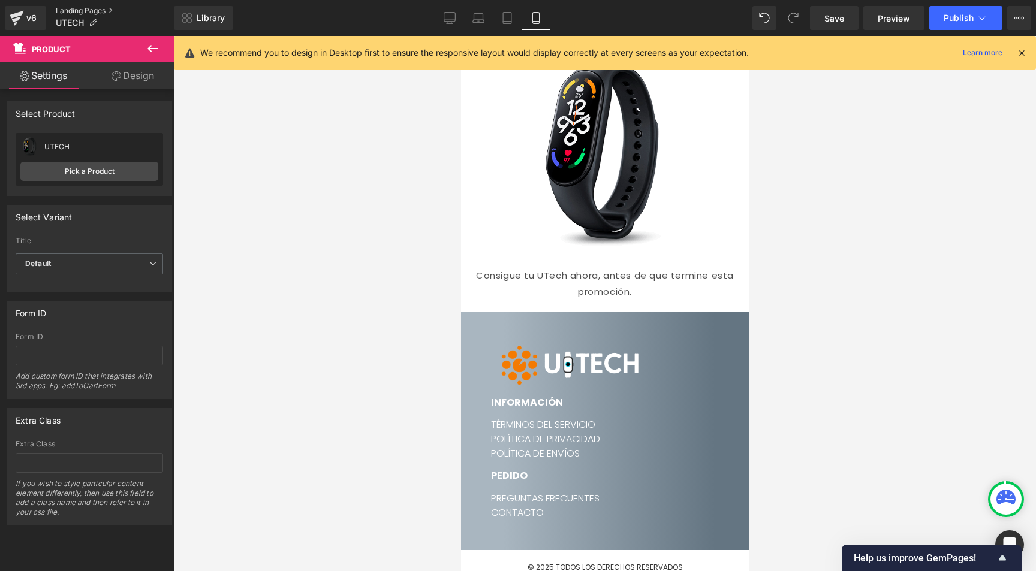
click at [74, 11] on link "Landing Pages" at bounding box center [115, 11] width 118 height 10
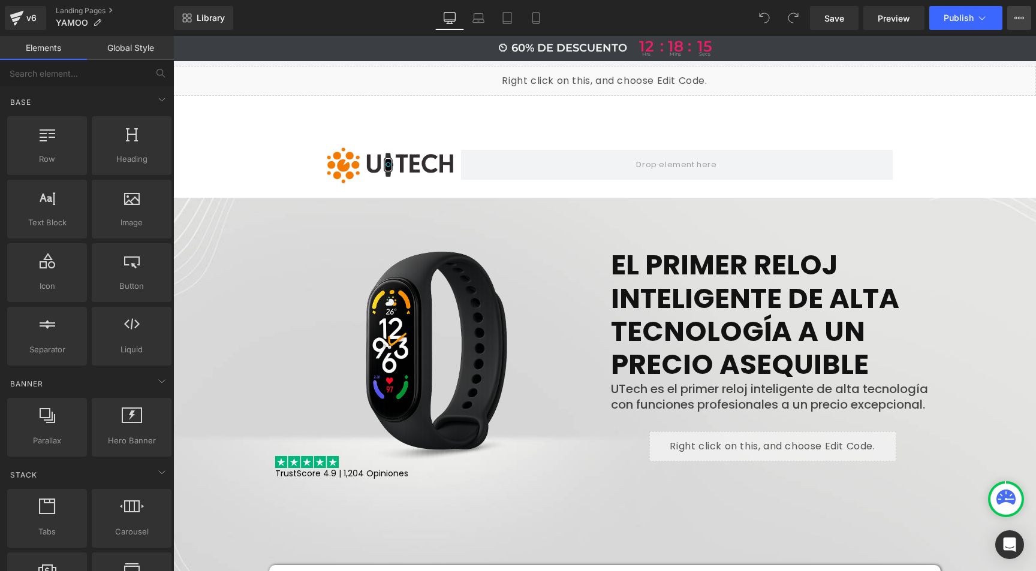
click at [1018, 14] on icon at bounding box center [1020, 18] width 10 height 10
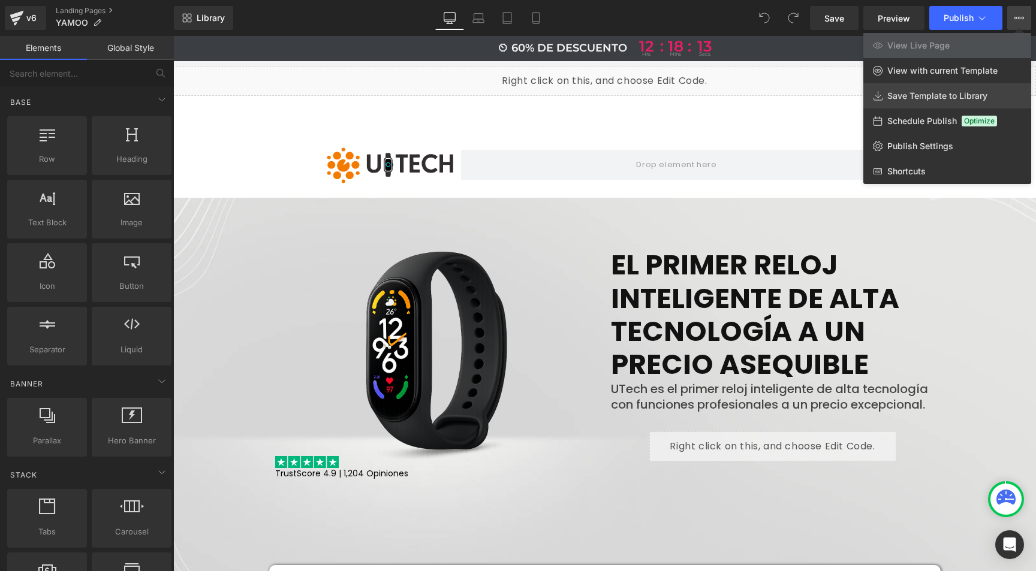
click at [922, 97] on span "Save Template to Library" at bounding box center [937, 96] width 100 height 11
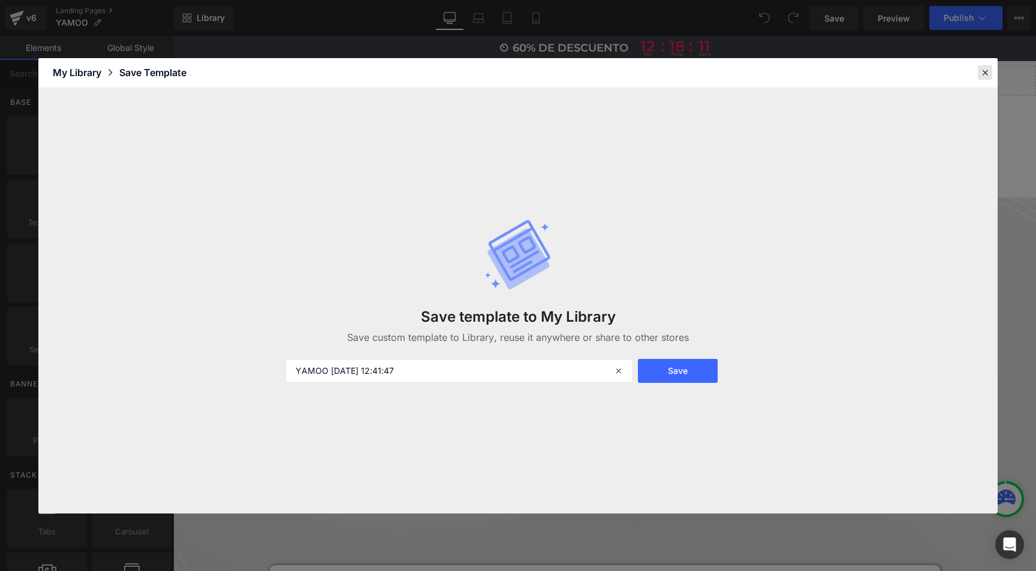
drag, startPoint x: 988, startPoint y: 72, endPoint x: 816, endPoint y: 35, distance: 176.5
click at [988, 72] on icon at bounding box center [985, 72] width 11 height 11
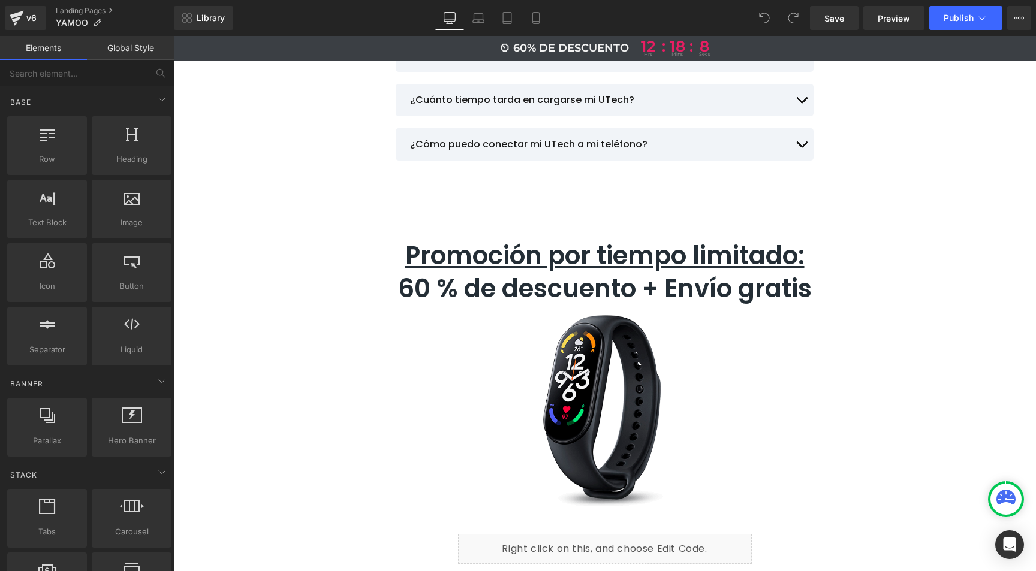
scroll to position [6404, 0]
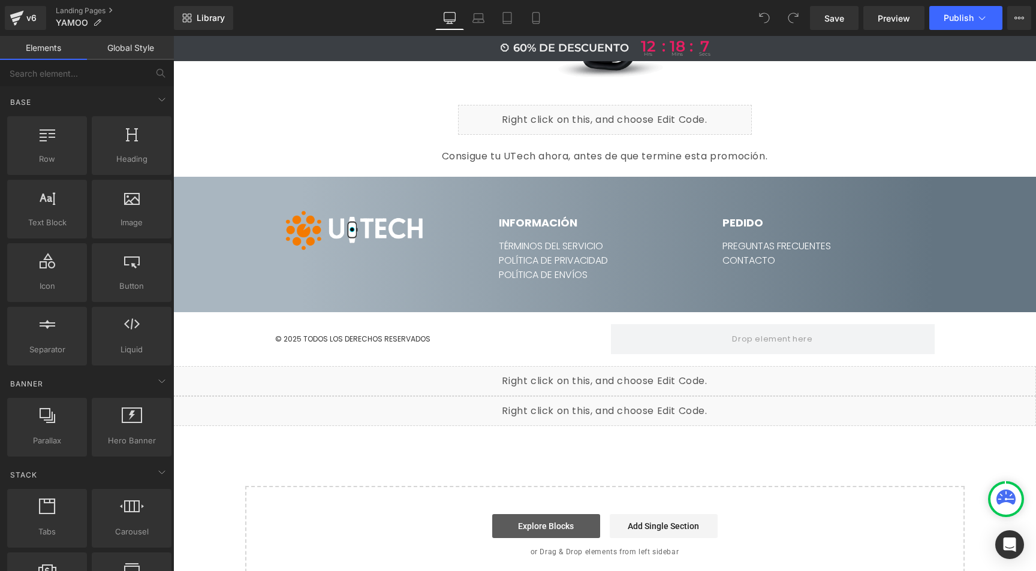
click at [549, 515] on link "Explore Blocks" at bounding box center [546, 527] width 108 height 24
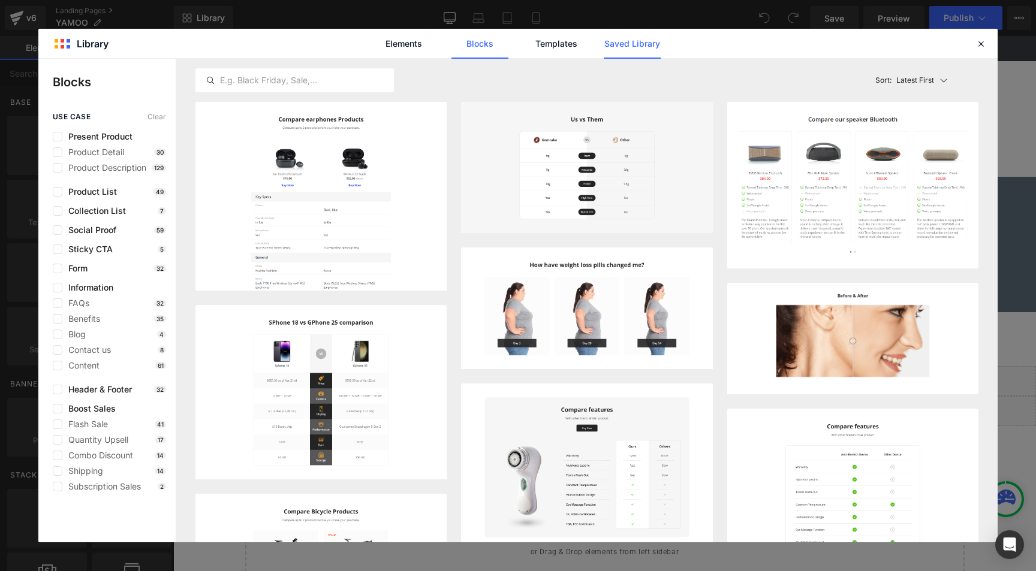
click at [635, 48] on link "Saved Library" at bounding box center [632, 44] width 57 height 30
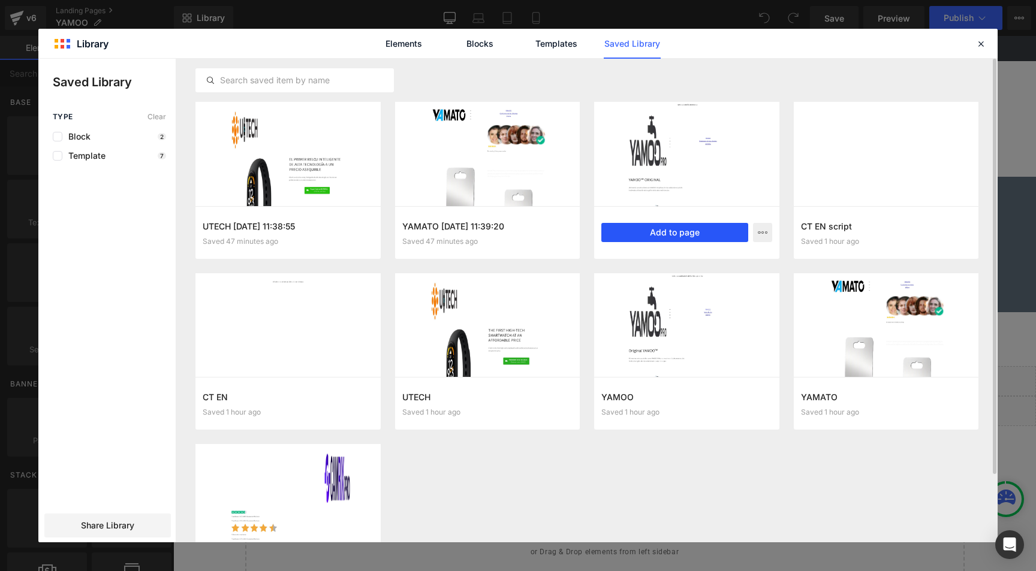
click at [663, 224] on button "Add to page" at bounding box center [674, 232] width 147 height 19
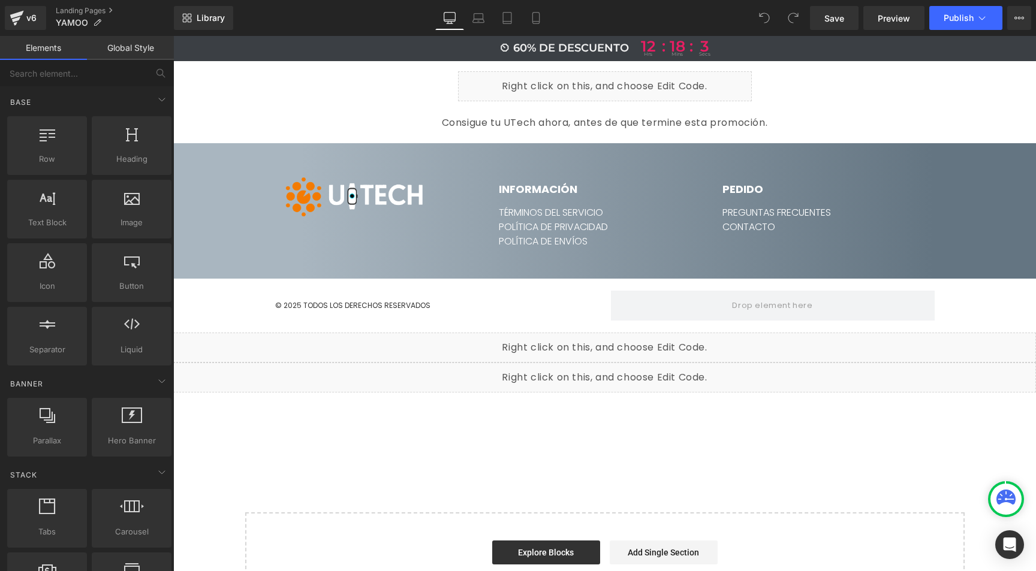
scroll to position [6464, 0]
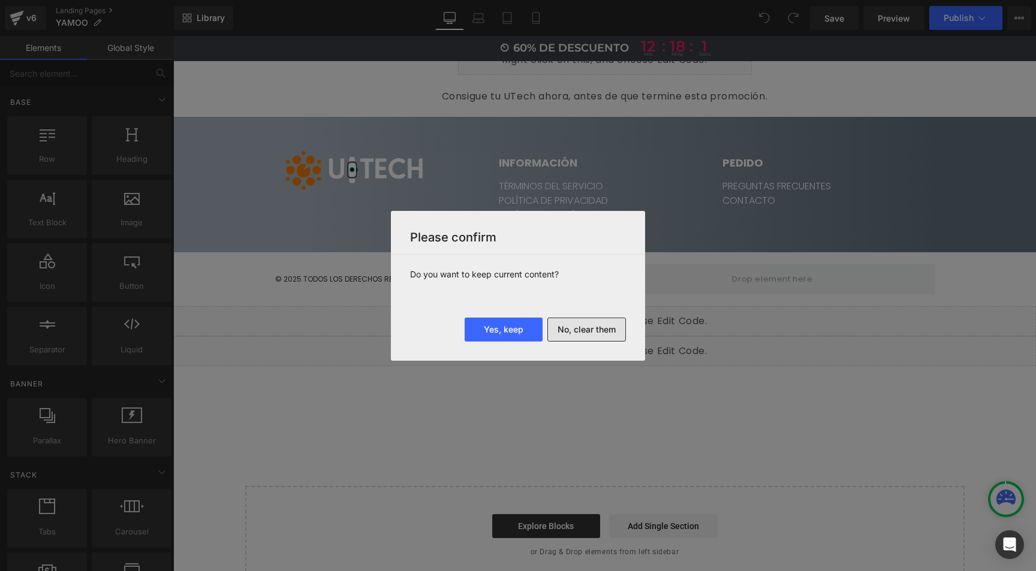
click at [588, 332] on button "No, clear them" at bounding box center [586, 330] width 79 height 24
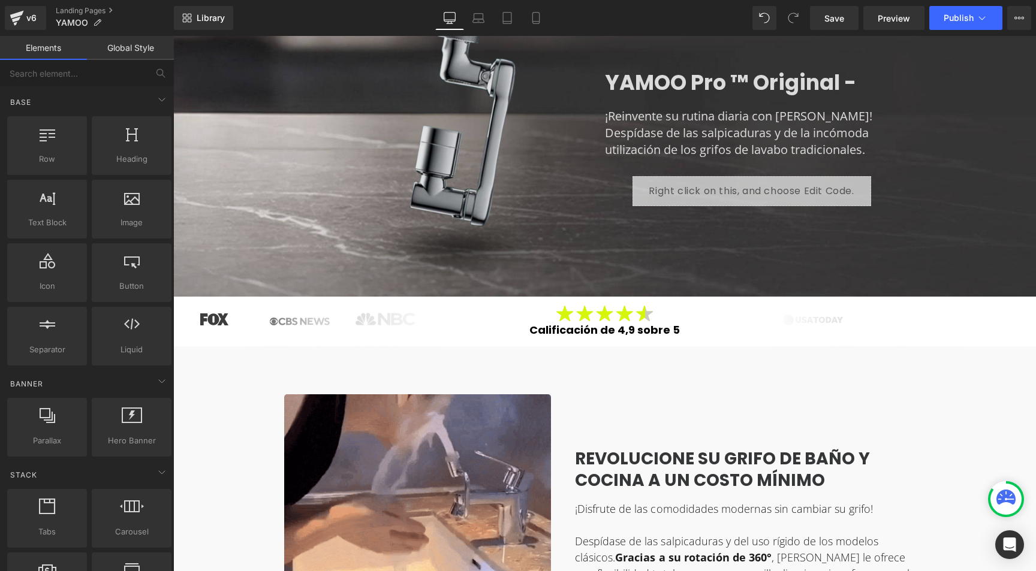
scroll to position [0, 0]
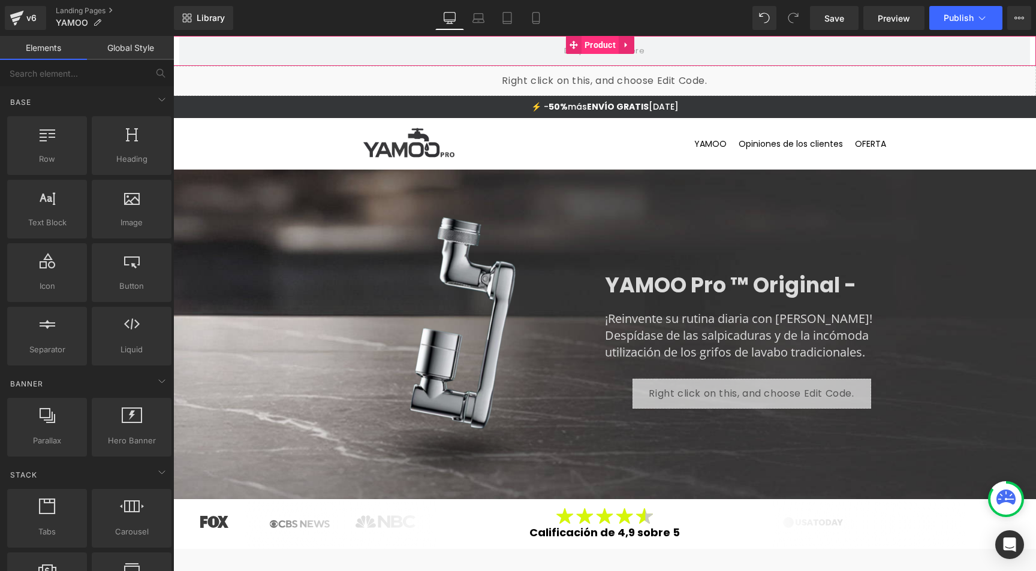
click at [596, 47] on span "Product" at bounding box center [600, 45] width 37 height 18
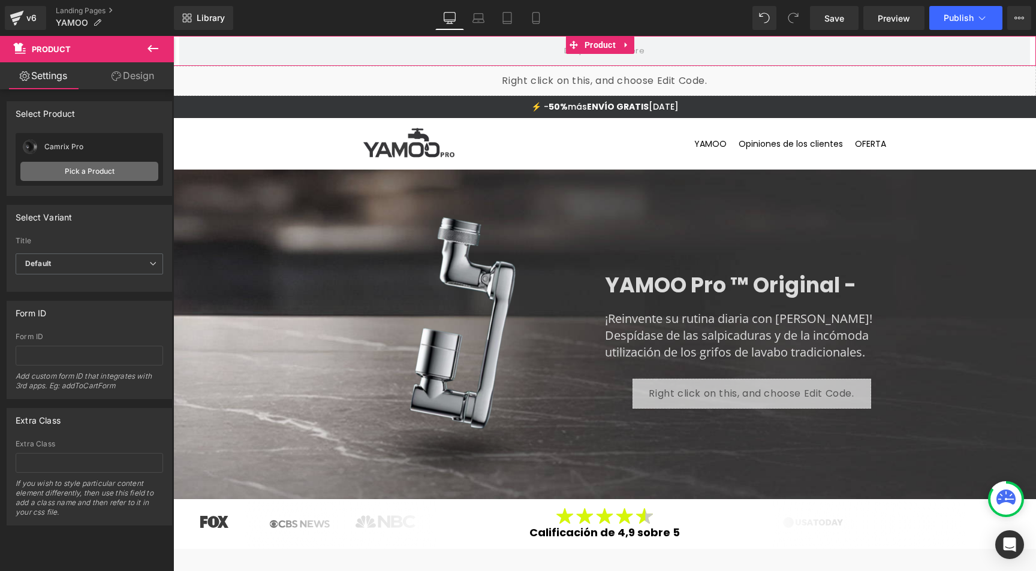
click at [77, 166] on link "Pick a Product" at bounding box center [89, 171] width 138 height 19
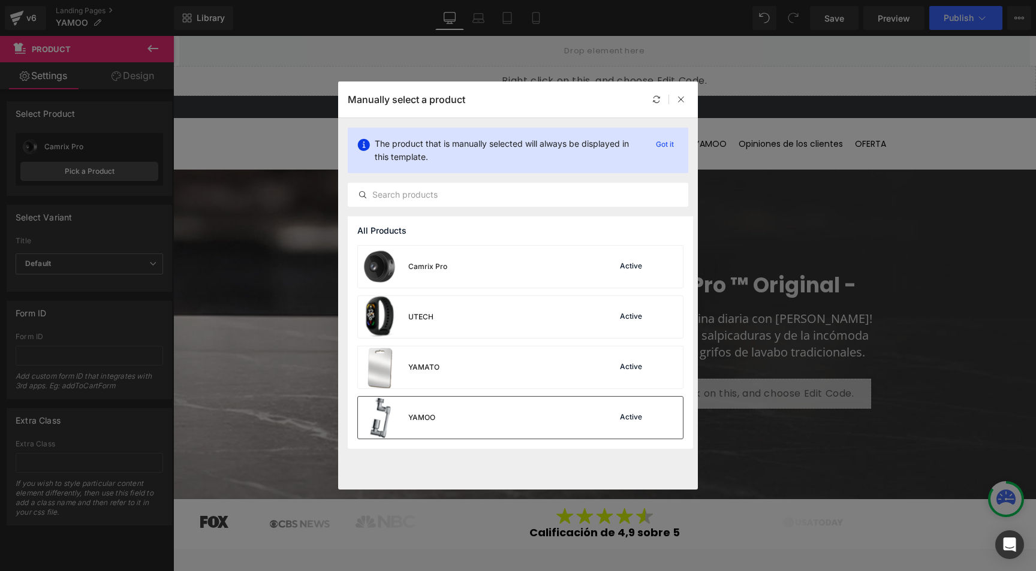
click at [449, 422] on div "YAMOO Active" at bounding box center [520, 418] width 325 height 42
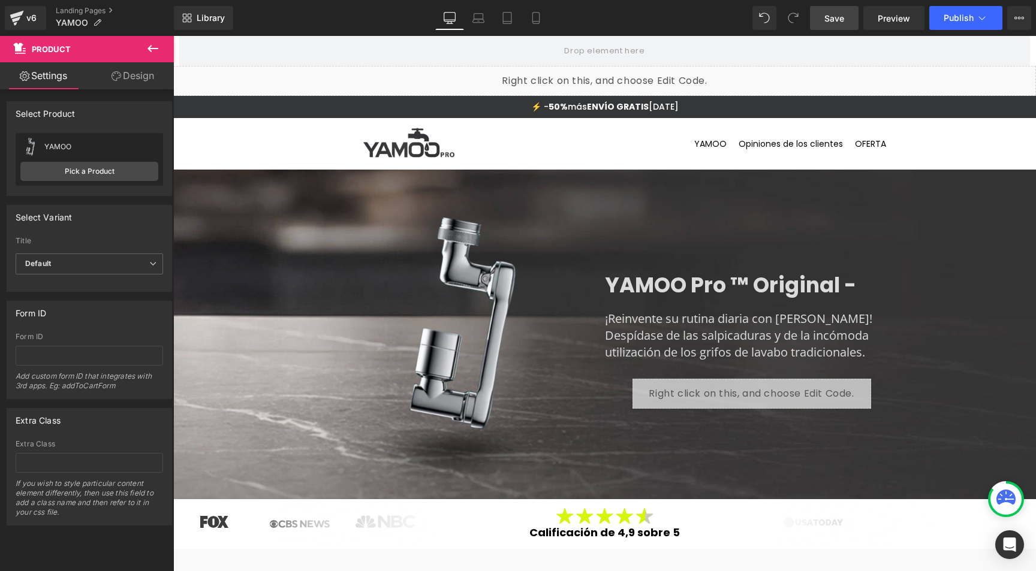
click at [839, 15] on span "Save" at bounding box center [835, 18] width 20 height 13
click at [884, 20] on span "Preview" at bounding box center [894, 18] width 32 height 13
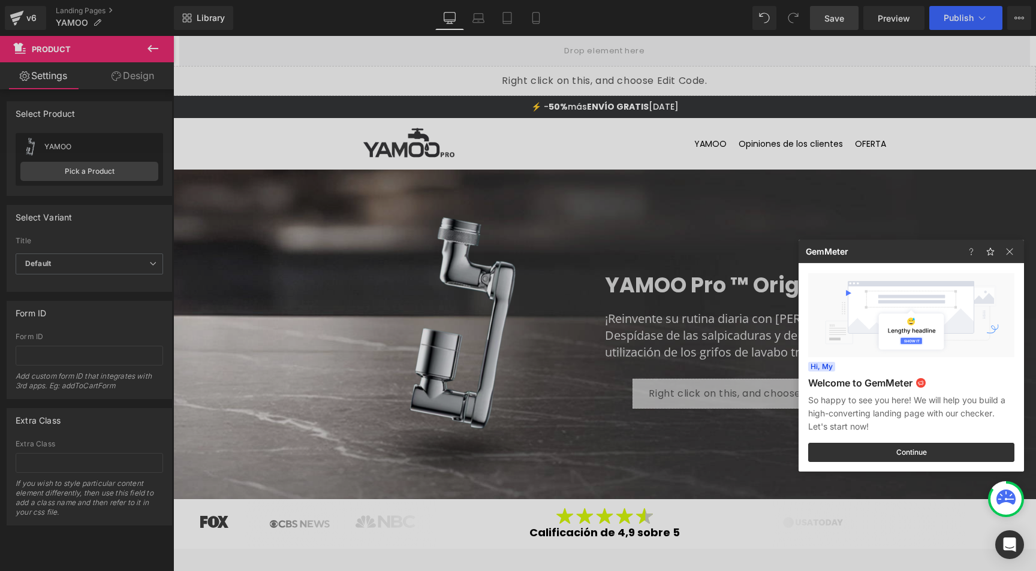
click at [266, 26] on div at bounding box center [518, 285] width 1036 height 571
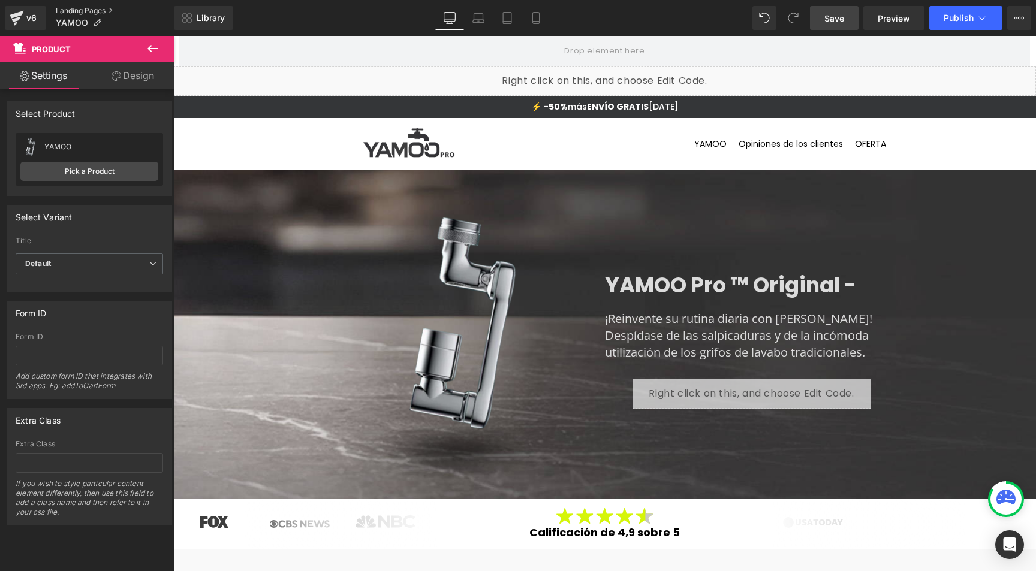
click at [87, 7] on link "Landing Pages" at bounding box center [115, 11] width 118 height 10
